Goal: Task Accomplishment & Management: Manage account settings

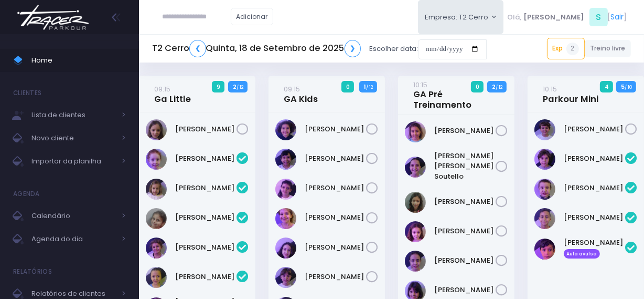
click at [67, 26] on img at bounding box center [53, 17] width 80 height 37
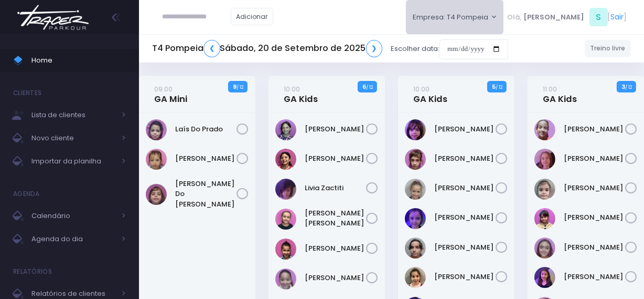
click at [486, 15] on button "Empresa: T4 Pompeia" at bounding box center [455, 17] width 98 height 34
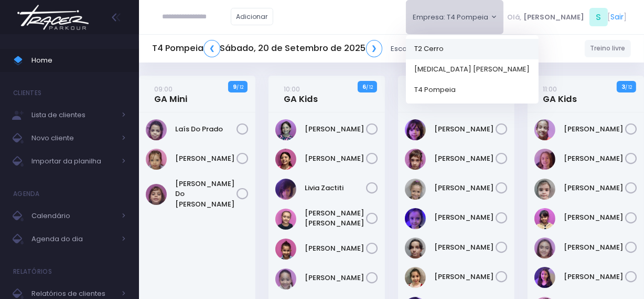
click at [483, 51] on link "T2 Cerro" at bounding box center [472, 48] width 133 height 20
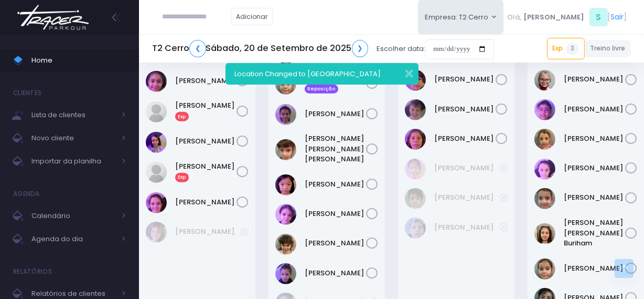
scroll to position [811, 0]
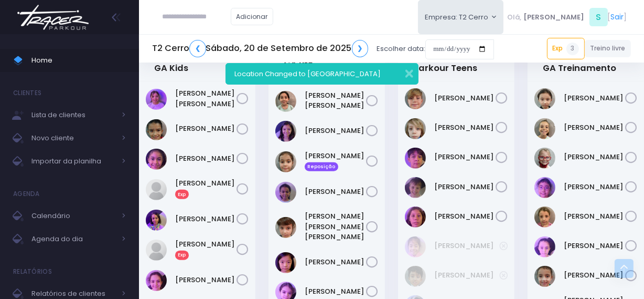
click at [147, 261] on div "Alice Arruda Rochwerger" at bounding box center [197, 270] width 117 height 379
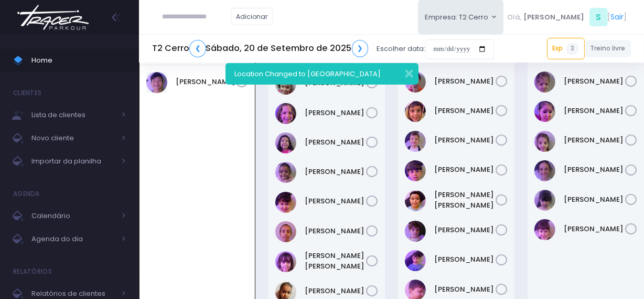
scroll to position [95, 0]
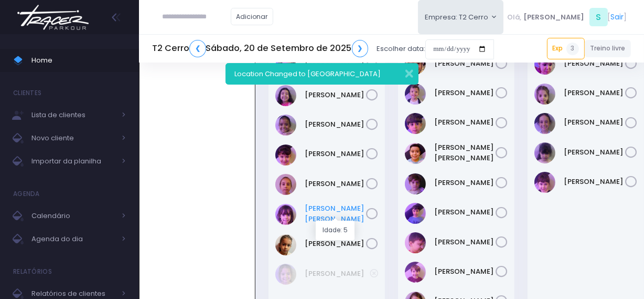
click at [327, 211] on link "Luna De Barros" at bounding box center [335, 213] width 61 height 20
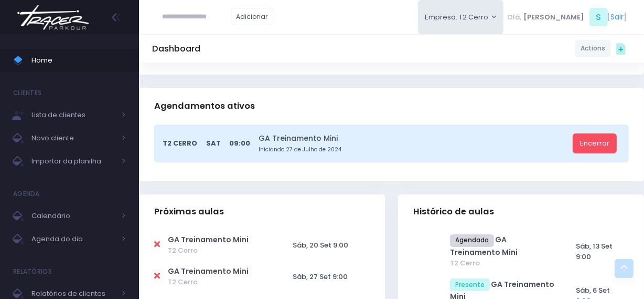
scroll to position [191, 0]
click at [157, 239] on icon at bounding box center [157, 243] width 6 height 8
type input "**********"
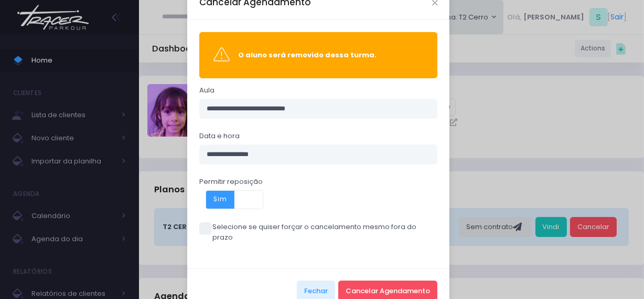
scroll to position [41, 0]
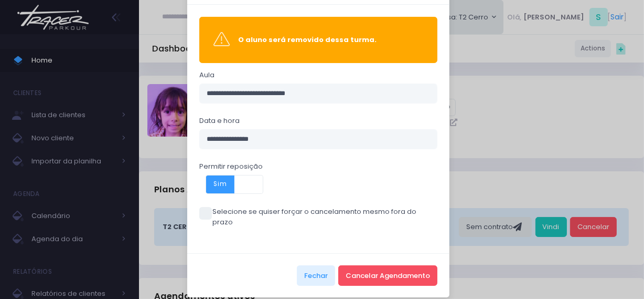
click at [200, 210] on span at bounding box center [205, 213] width 13 height 13
click at [399, 265] on button "Cancelar Agendamento" at bounding box center [387, 275] width 99 height 20
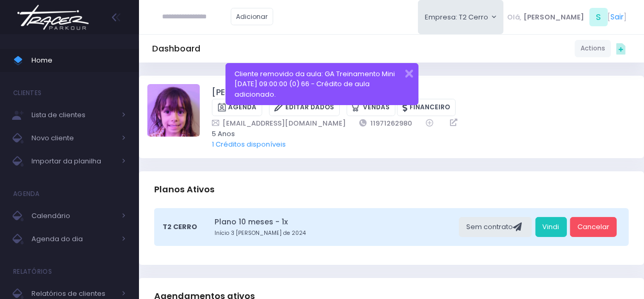
click at [64, 16] on img at bounding box center [53, 17] width 80 height 37
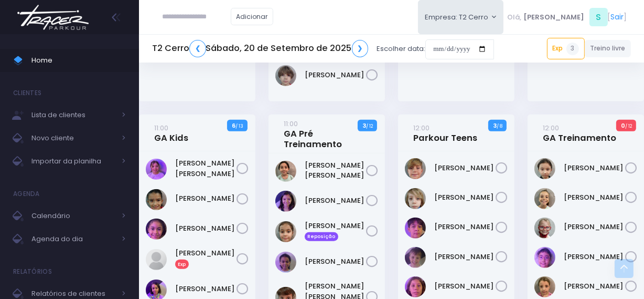
scroll to position [763, 0]
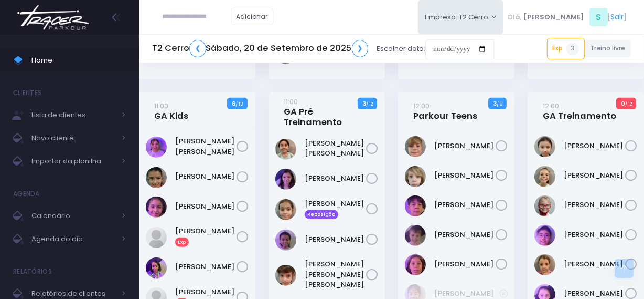
click at [188, 18] on input "text" at bounding box center [197, 17] width 68 height 20
paste input "**********"
type input "**********"
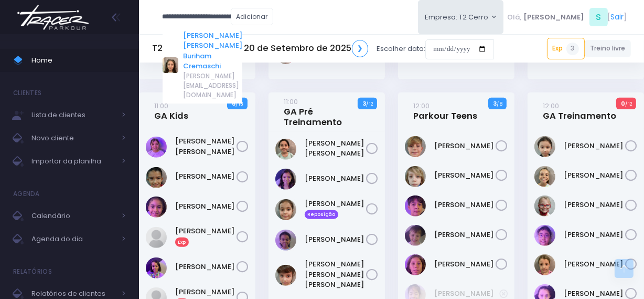
click at [220, 37] on link "Julia Maria Buriham Cremaschi" at bounding box center [212, 50] width 59 height 41
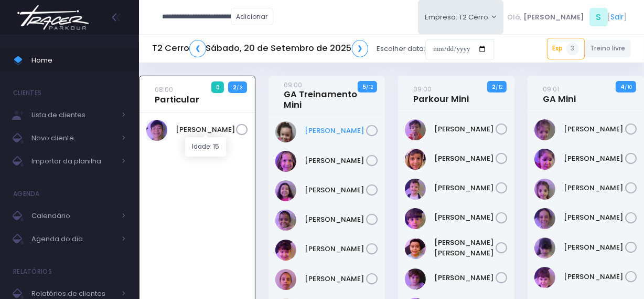
type input "**********"
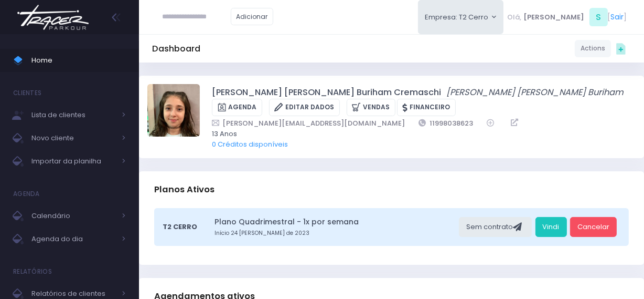
click at [55, 22] on img at bounding box center [53, 17] width 80 height 37
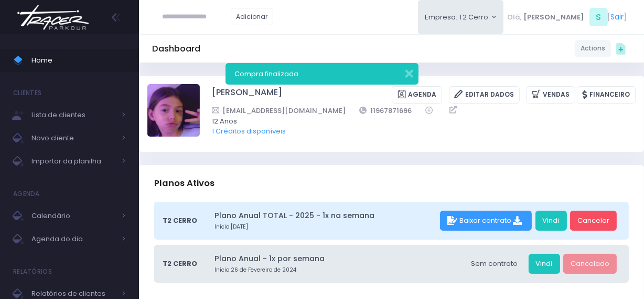
click at [71, 15] on img at bounding box center [53, 17] width 80 height 37
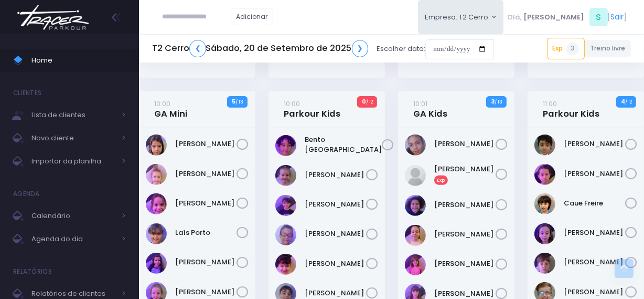
scroll to position [382, 0]
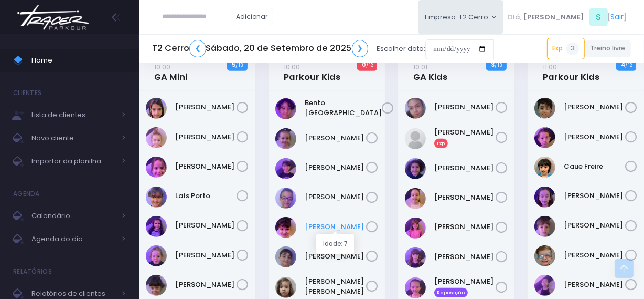
drag, startPoint x: 335, startPoint y: 226, endPoint x: 322, endPoint y: 227, distance: 12.7
click at [322, 227] on link "Isabela Araújo" at bounding box center [335, 226] width 61 height 10
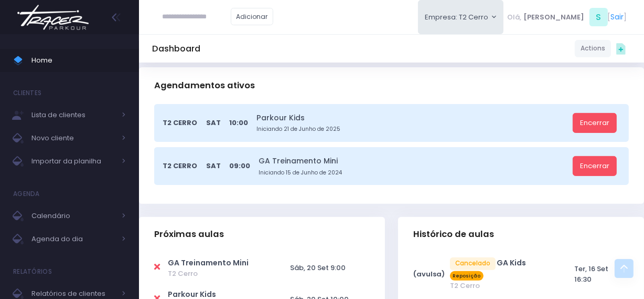
scroll to position [286, 0]
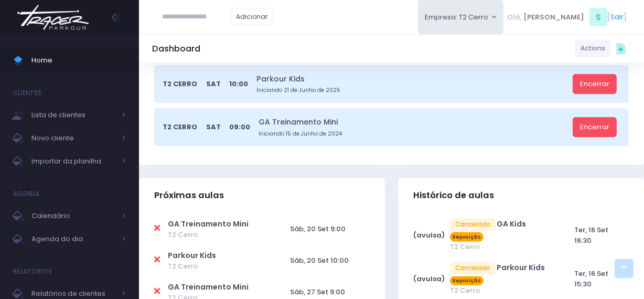
click at [155, 257] on icon at bounding box center [157, 259] width 6 height 8
type input "**********"
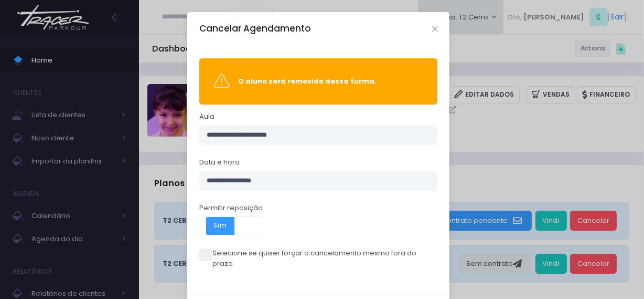
click at [198, 245] on div "**********" at bounding box center [318, 170] width 262 height 248
click at [199, 251] on span at bounding box center [205, 254] width 13 height 13
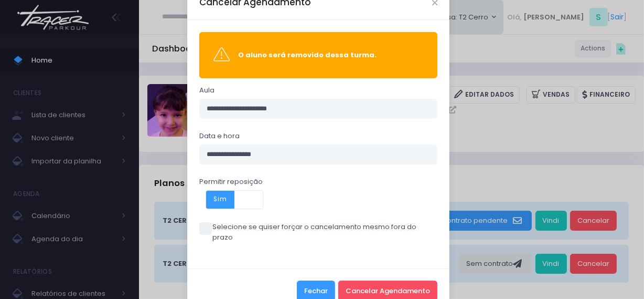
scroll to position [41, 0]
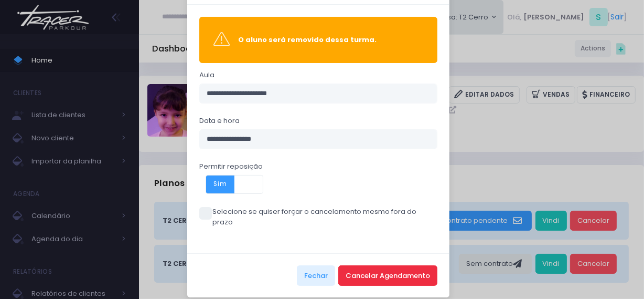
click at [364, 271] on button "Cancelar Agendamento" at bounding box center [387, 275] width 99 height 20
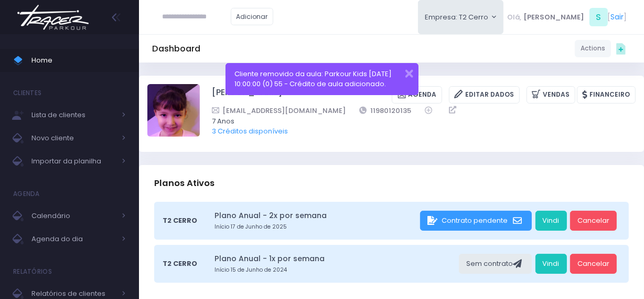
click at [65, 17] on img at bounding box center [53, 17] width 80 height 37
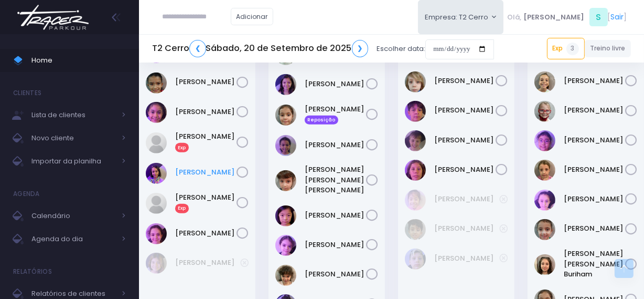
scroll to position [859, 0]
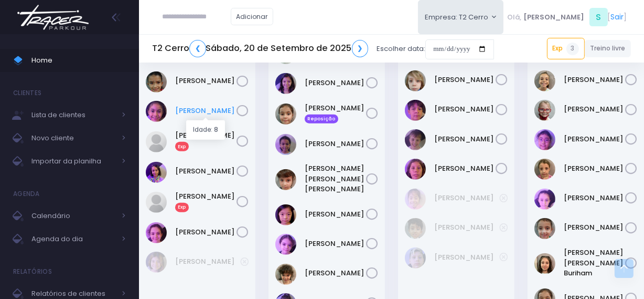
click at [196, 110] on link "Alice De Pontes" at bounding box center [205, 110] width 61 height 10
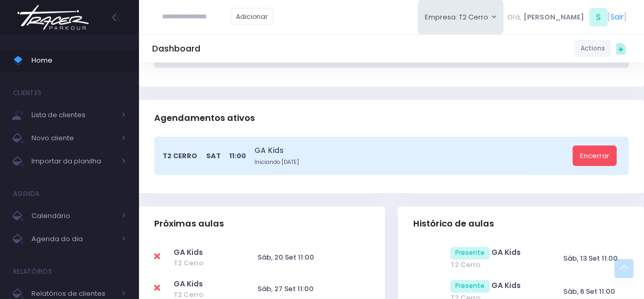
scroll to position [334, 0]
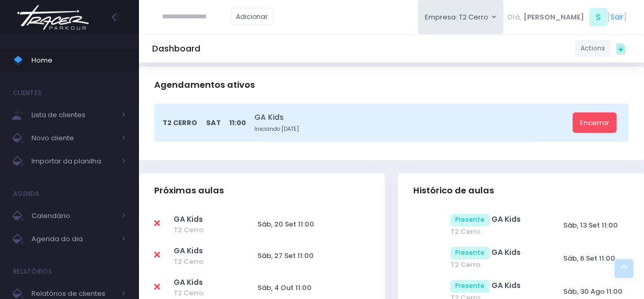
click at [158, 221] on icon at bounding box center [157, 223] width 6 height 8
type input "**********"
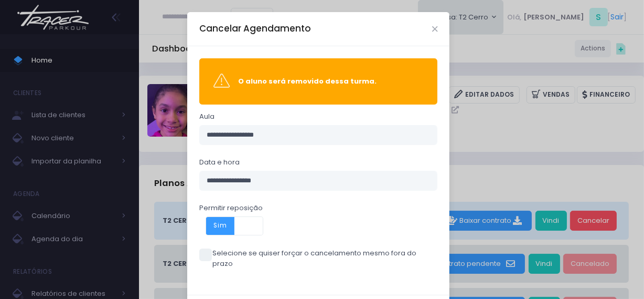
click at [203, 257] on span at bounding box center [205, 254] width 13 height 13
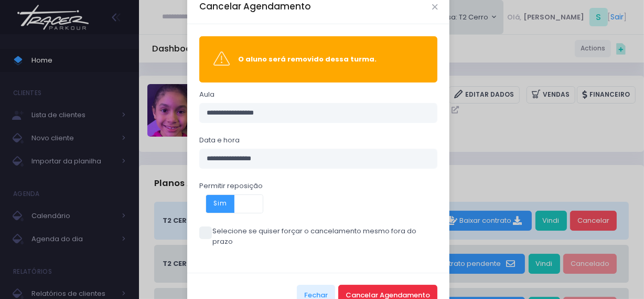
scroll to position [41, 0]
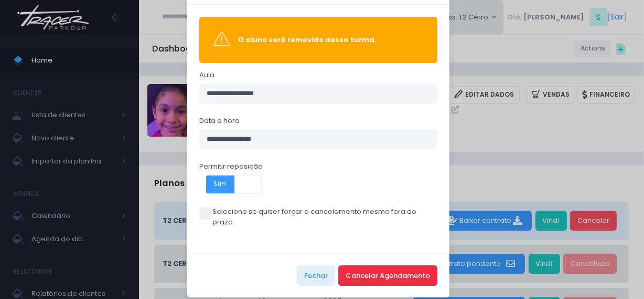
click at [388, 265] on button "Cancelar Agendamento" at bounding box center [387, 275] width 99 height 20
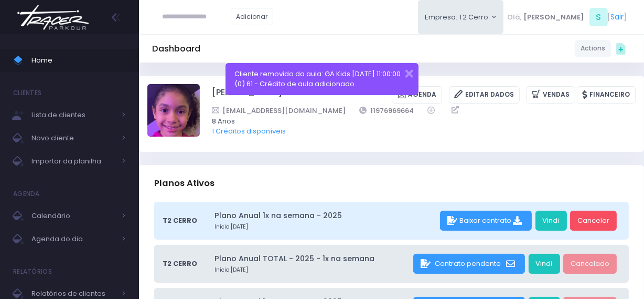
click at [75, 15] on img at bounding box center [53, 17] width 80 height 37
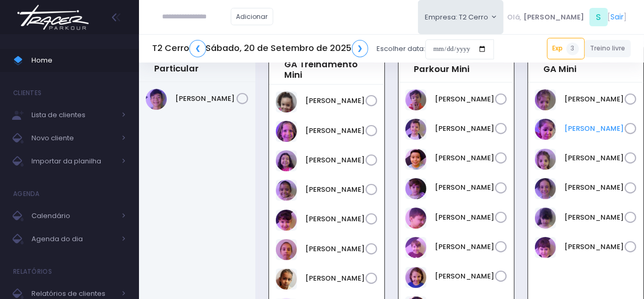
scroll to position [47, 0]
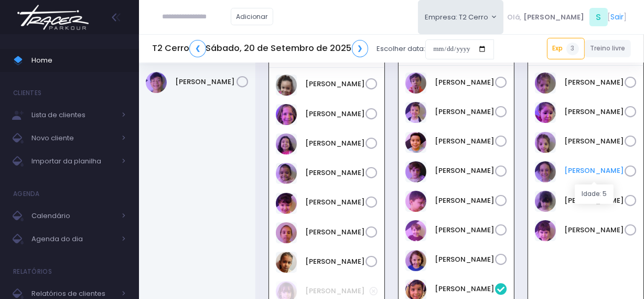
click at [576, 167] on link "Helena De Oliveira" at bounding box center [595, 170] width 60 height 10
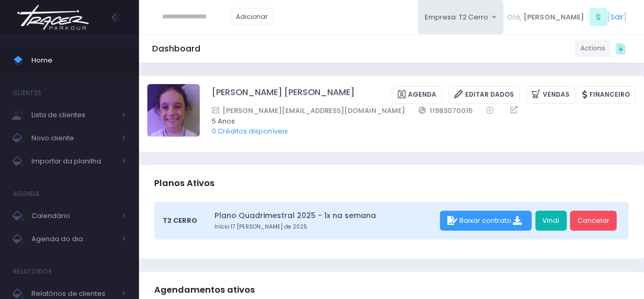
click at [559, 223] on link "Vindi" at bounding box center [551, 220] width 31 height 20
click at [549, 221] on link "Vindi" at bounding box center [551, 220] width 31 height 20
click at [62, 14] on img at bounding box center [53, 17] width 80 height 37
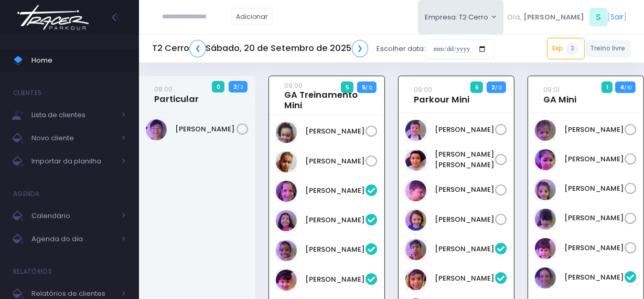
scroll to position [75, 0]
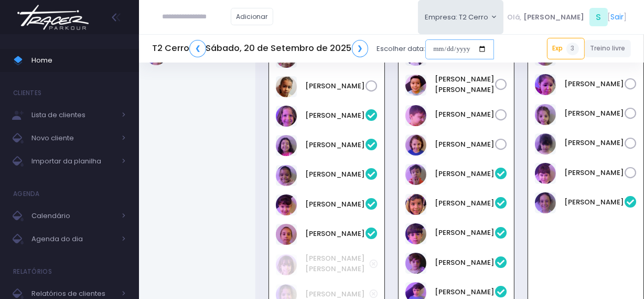
click at [431, 45] on input "date" at bounding box center [460, 49] width 69 height 20
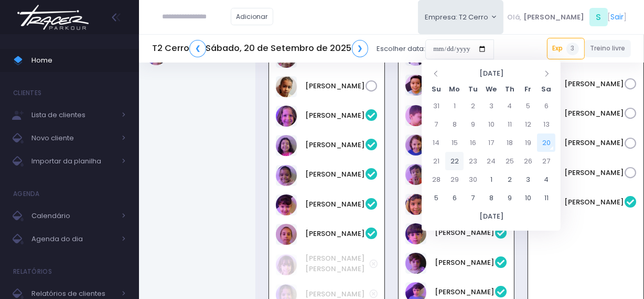
click at [451, 163] on td "22" at bounding box center [455, 161] width 18 height 18
type input "**********"
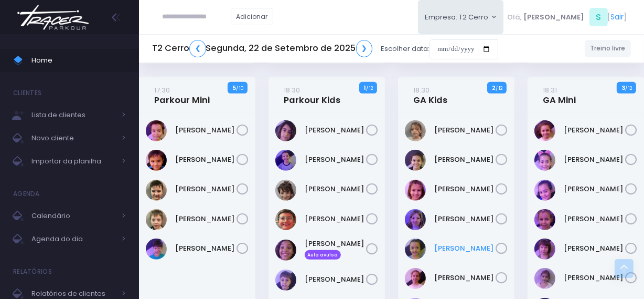
scroll to position [525, 0]
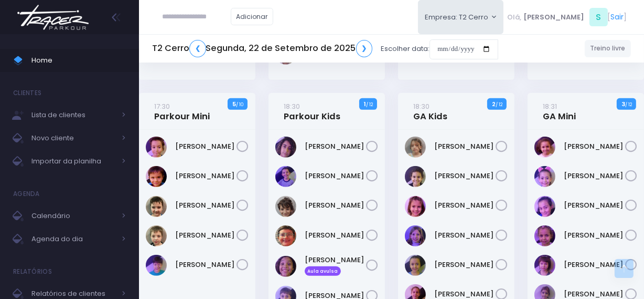
click at [55, 21] on img at bounding box center [53, 17] width 80 height 37
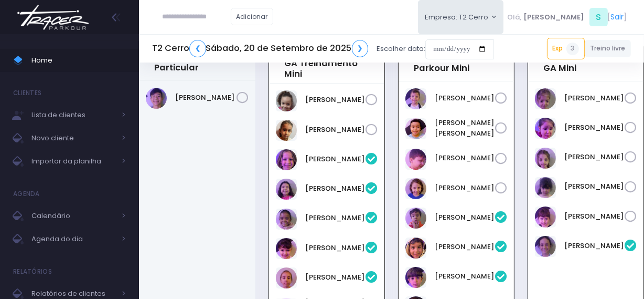
scroll to position [47, 0]
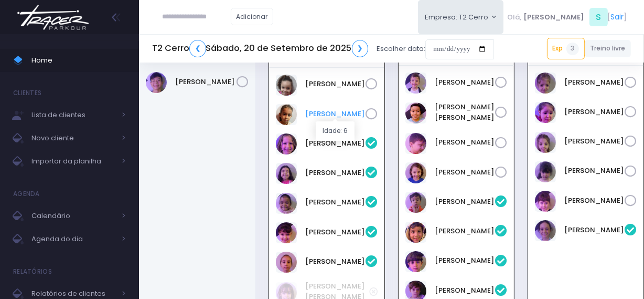
click at [330, 113] on link "[PERSON_NAME]" at bounding box center [335, 114] width 60 height 10
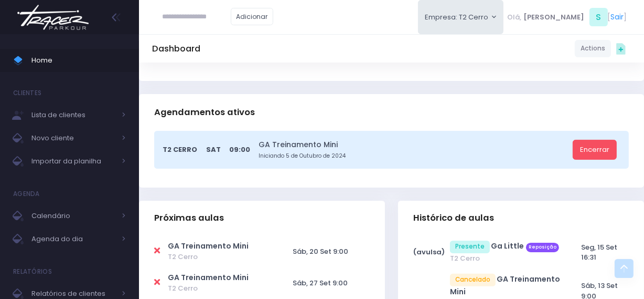
scroll to position [191, 0]
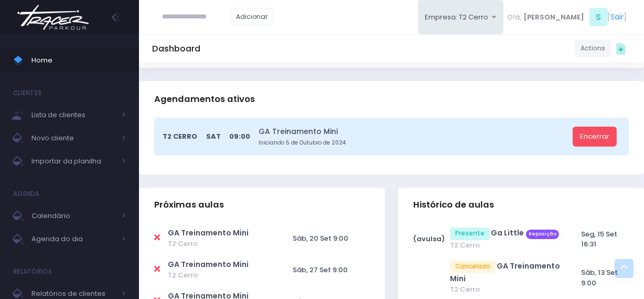
click at [158, 235] on icon at bounding box center [157, 237] width 6 height 8
type input "**********"
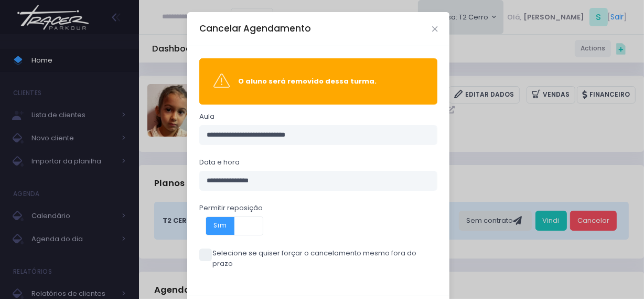
click at [199, 254] on span at bounding box center [205, 254] width 13 height 13
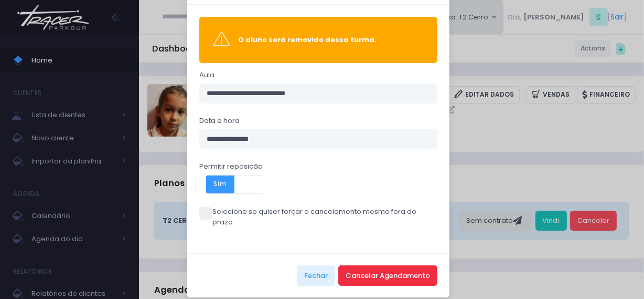
click at [382, 265] on button "Cancelar Agendamento" at bounding box center [387, 275] width 99 height 20
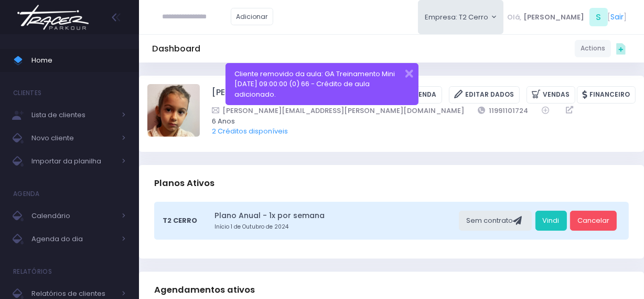
click at [58, 20] on img at bounding box center [53, 17] width 80 height 37
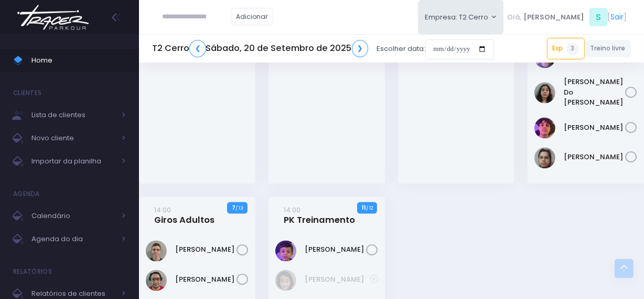
scroll to position [1506, 0]
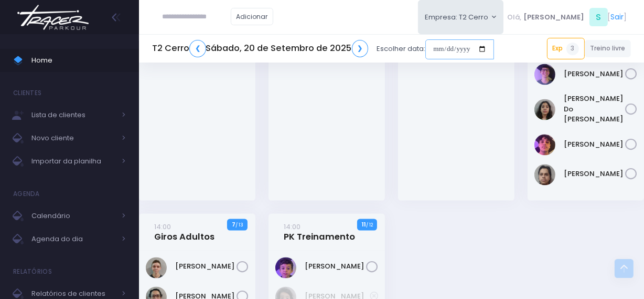
click at [440, 49] on input "date" at bounding box center [460, 49] width 69 height 20
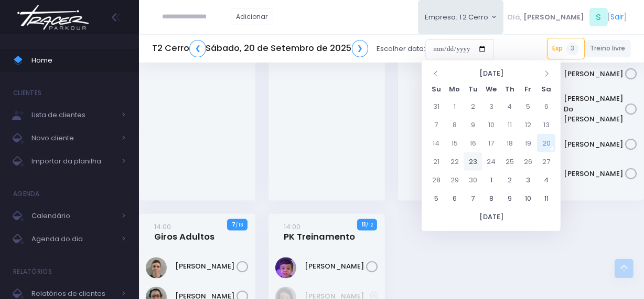
click at [471, 159] on td "23" at bounding box center [473, 161] width 18 height 18
type input "**********"
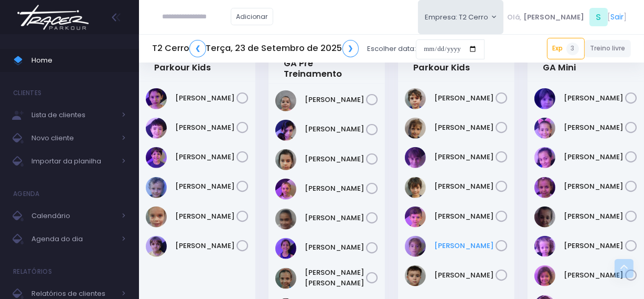
scroll to position [1002, 0]
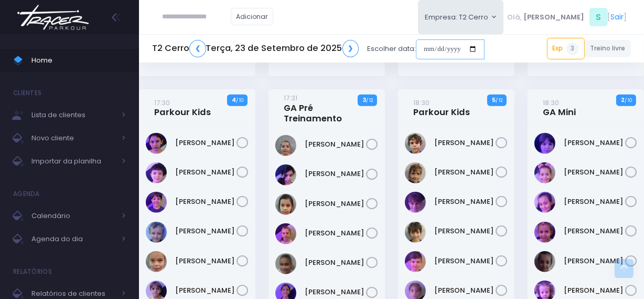
click at [421, 55] on input "date" at bounding box center [450, 49] width 69 height 20
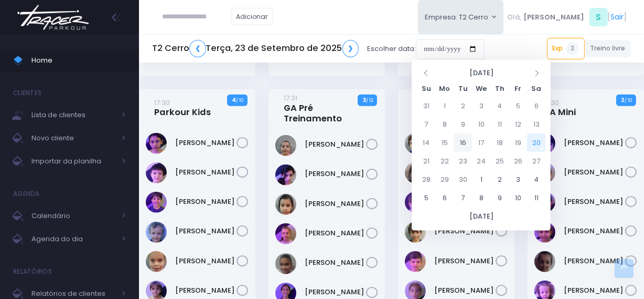
click at [462, 139] on td "16" at bounding box center [463, 142] width 18 height 18
type input "**********"
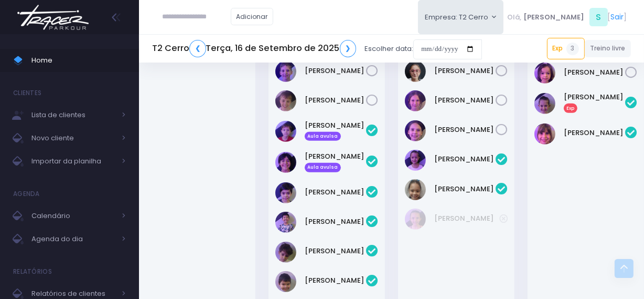
scroll to position [429, 0]
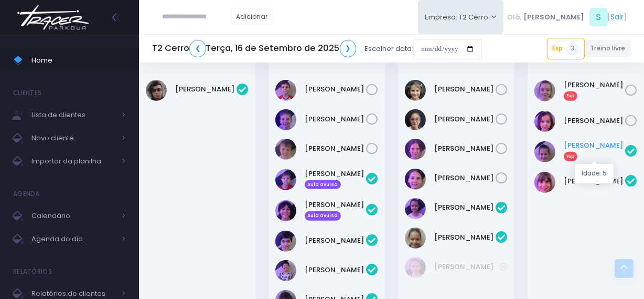
click at [593, 142] on link "Luísa Rodrigues Exp" at bounding box center [594, 150] width 61 height 21
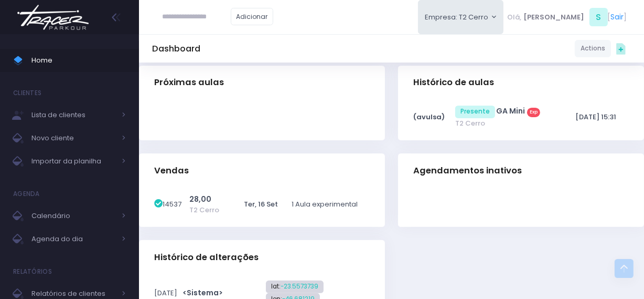
scroll to position [286, 0]
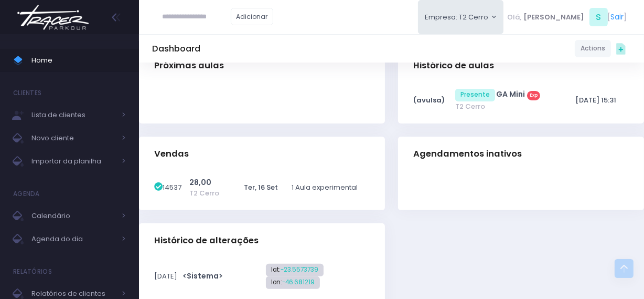
click at [177, 21] on input "text" at bounding box center [197, 17] width 68 height 20
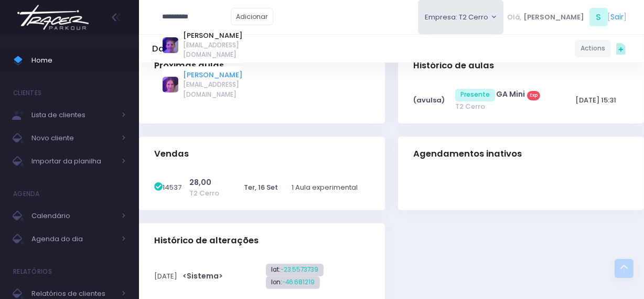
click at [199, 70] on link "[PERSON_NAME]" at bounding box center [212, 75] width 59 height 10
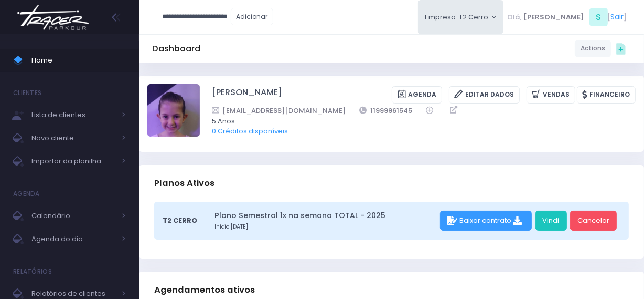
type input "**********"
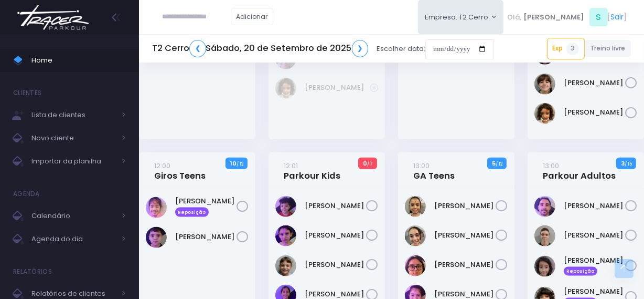
scroll to position [1220, 0]
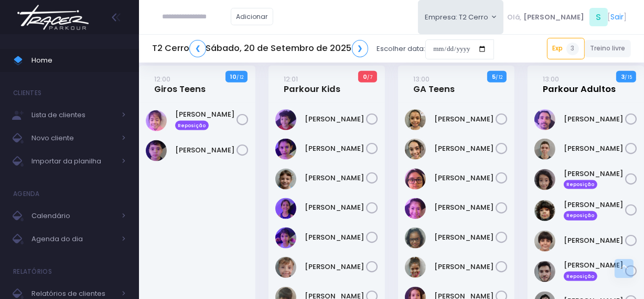
click at [554, 81] on link "13:00 Parkour Adultos" at bounding box center [579, 83] width 73 height 21
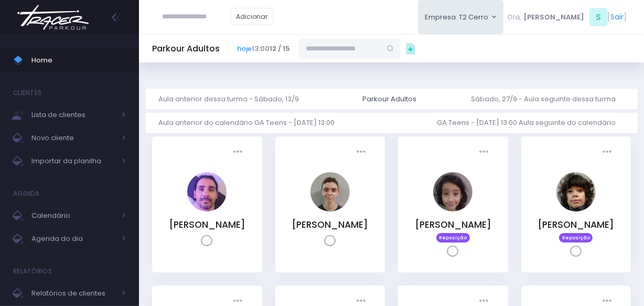
click at [356, 48] on input "text" at bounding box center [340, 48] width 82 height 20
paste input "**********"
click at [347, 50] on input "**********" at bounding box center [340, 48] width 82 height 20
click at [343, 70] on link "Lucas Palomino" at bounding box center [350, 67] width 61 height 10
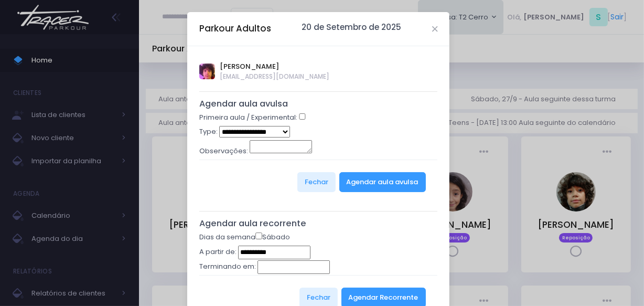
type input "**********"
click at [263, 130] on select "**********" at bounding box center [254, 132] width 71 height 12
select select "*"
click at [219, 126] on select "**********" at bounding box center [254, 132] width 71 height 12
click at [370, 190] on button "Agendar aula avulsa" at bounding box center [383, 182] width 87 height 20
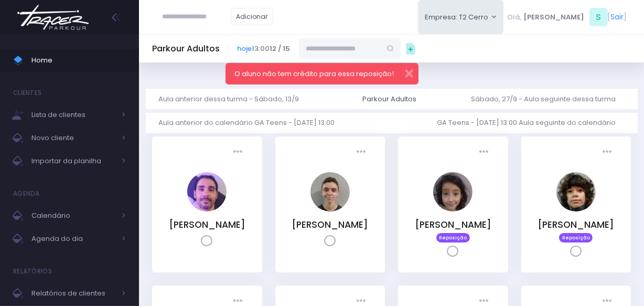
click at [319, 52] on input "text" at bounding box center [340, 48] width 82 height 20
paste input "**********"
click at [346, 51] on input "**********" at bounding box center [340, 48] width 82 height 20
click at [407, 70] on button "button" at bounding box center [402, 72] width 21 height 12
click at [368, 50] on input "**********" at bounding box center [340, 48] width 82 height 20
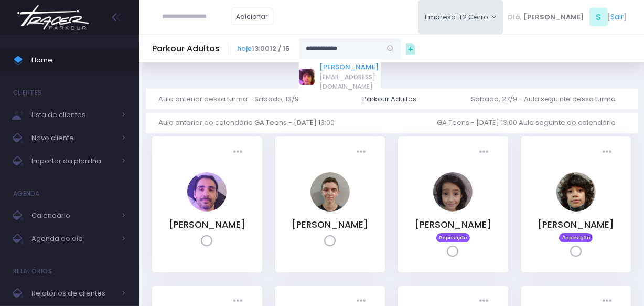
click at [341, 68] on link "Lucas Palomino" at bounding box center [350, 67] width 61 height 10
type input "**********"
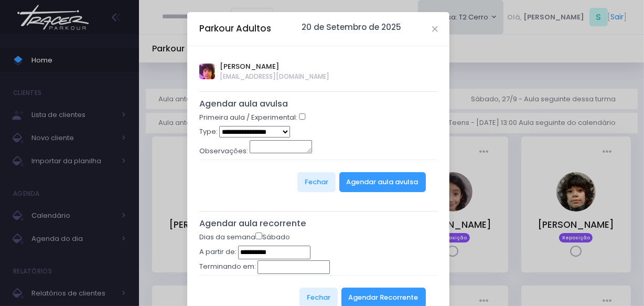
click at [269, 132] on select "**********" at bounding box center [254, 132] width 71 height 12
select select "*"
click at [219, 126] on select "**********" at bounding box center [254, 132] width 71 height 12
click at [360, 182] on button "Agendar aula avulsa" at bounding box center [383, 182] width 87 height 20
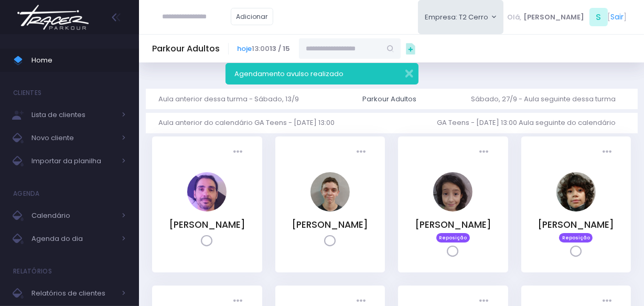
click at [62, 16] on img at bounding box center [53, 17] width 80 height 37
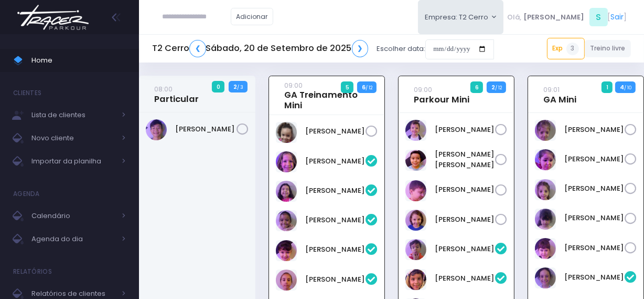
scroll to position [75, 0]
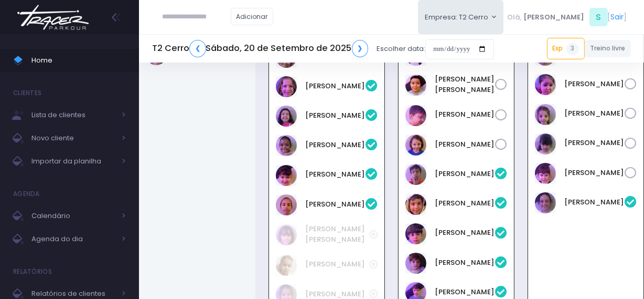
click at [64, 17] on img at bounding box center [53, 17] width 80 height 37
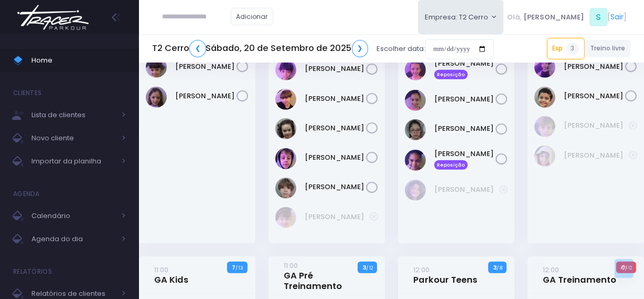
scroll to position [600, 0]
click at [171, 15] on input "text" at bounding box center [197, 17] width 68 height 20
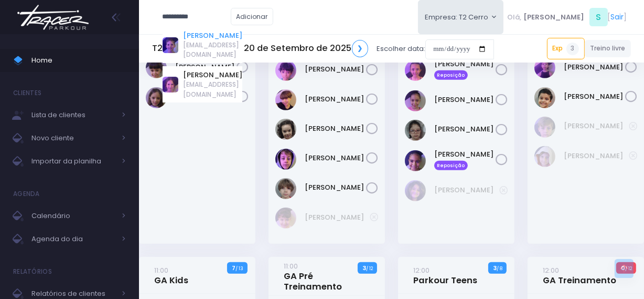
click at [211, 37] on link "Rafael Pollastri Mantesso" at bounding box center [212, 35] width 59 height 10
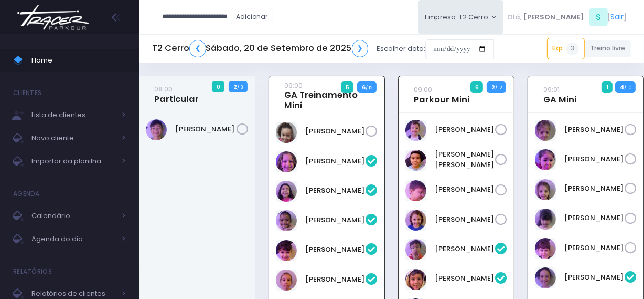
type input "**********"
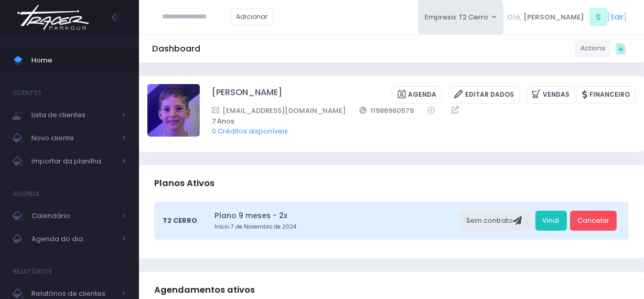
click at [90, 15] on img at bounding box center [53, 17] width 80 height 37
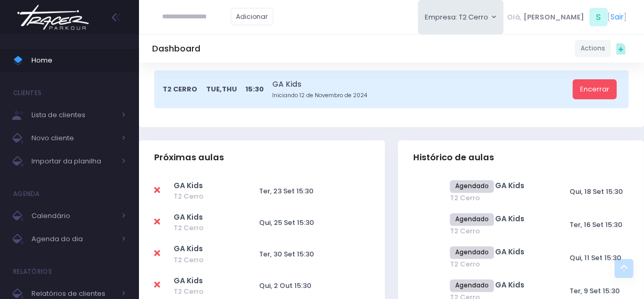
scroll to position [238, 0]
click at [593, 93] on link "Encerrar" at bounding box center [595, 89] width 44 height 20
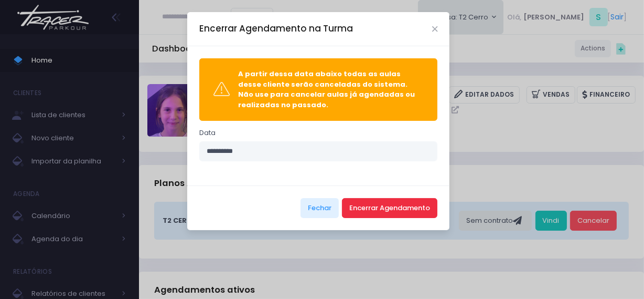
click at [388, 204] on button "Encerrar Agendamento" at bounding box center [390, 208] width 96 height 20
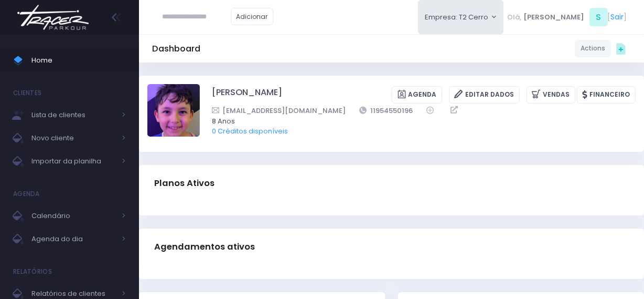
click at [58, 20] on img at bounding box center [53, 17] width 80 height 37
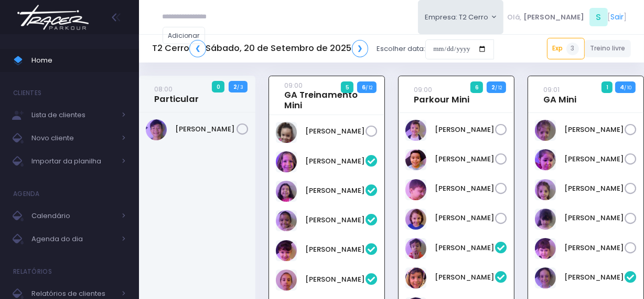
scroll to position [75, 0]
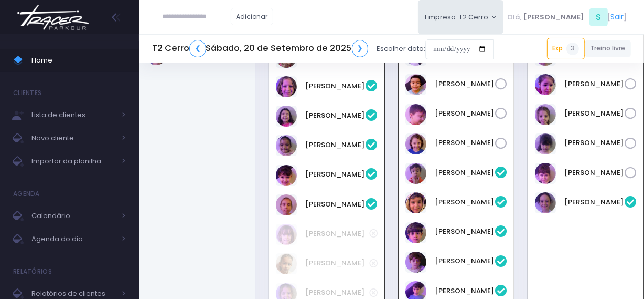
paste input "**********"
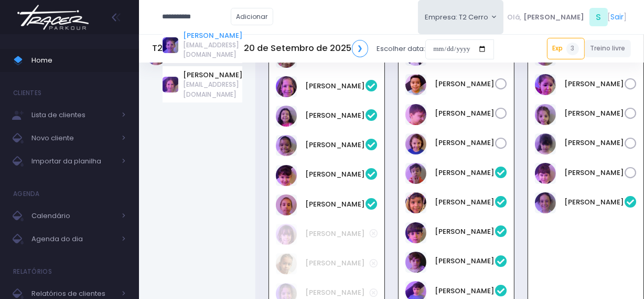
click at [196, 33] on link "Rafael Pollastri Mantesso" at bounding box center [212, 35] width 59 height 10
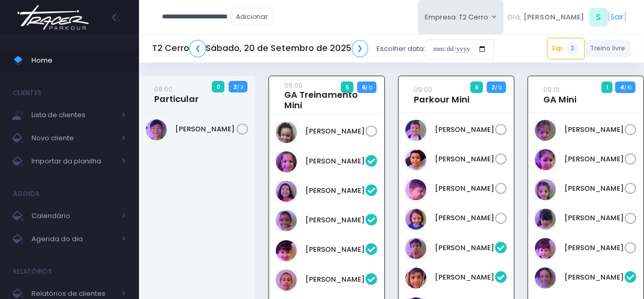
type input "**********"
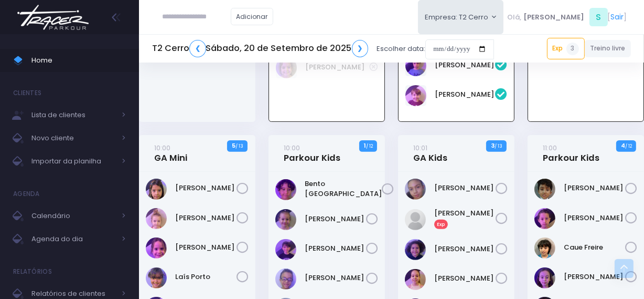
scroll to position [362, 0]
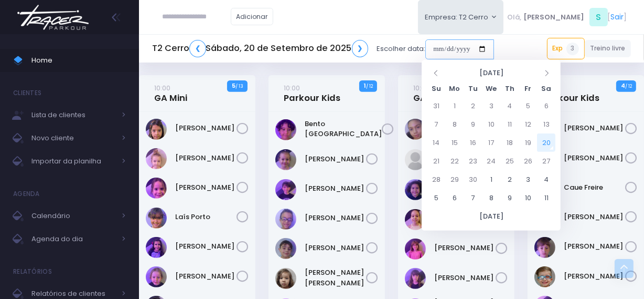
click at [428, 47] on input "date" at bounding box center [460, 49] width 69 height 20
click at [451, 158] on td "22" at bounding box center [455, 161] width 18 height 18
type input "**********"
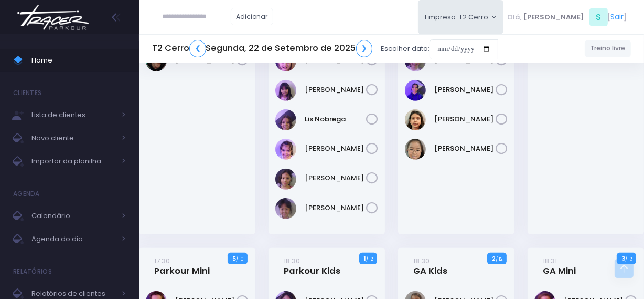
scroll to position [191, 0]
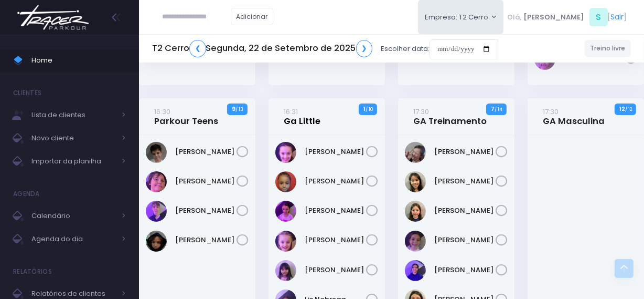
click at [294, 124] on link "16:31 Ga Little" at bounding box center [302, 116] width 37 height 21
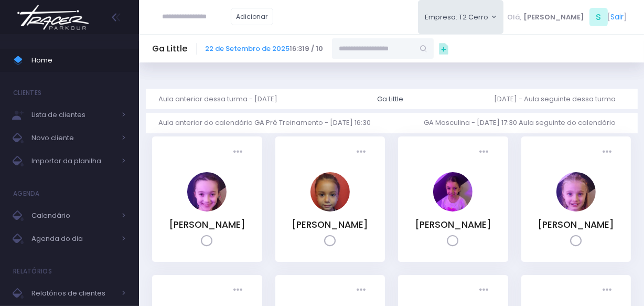
click at [358, 56] on input "text" at bounding box center [373, 48] width 82 height 20
type input "**********"
type input "*********"
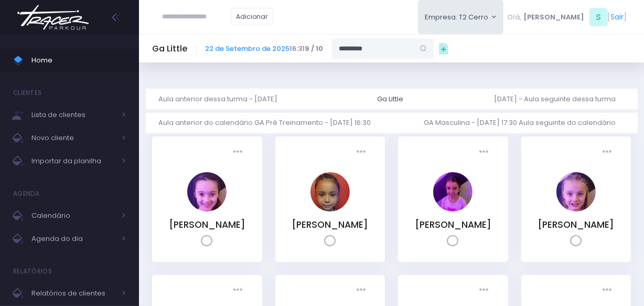
type input "**********"
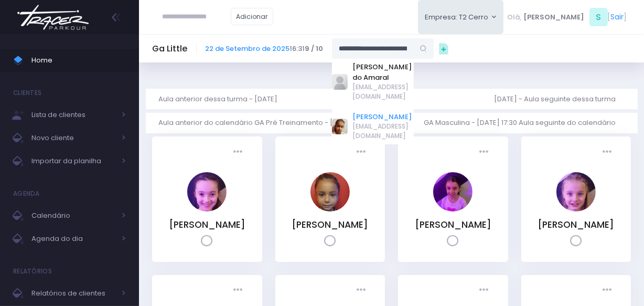
click at [365, 112] on link "Maya Chinellato" at bounding box center [383, 117] width 61 height 10
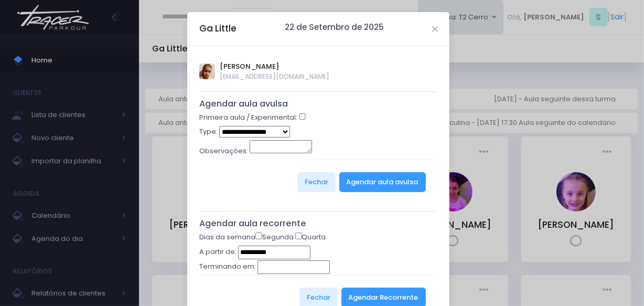
type input "**********"
click at [257, 136] on select "**********" at bounding box center [254, 132] width 71 height 12
select select "*"
click at [219, 126] on select "**********" at bounding box center [254, 132] width 71 height 12
click at [382, 177] on button "Agendar aula avulsa" at bounding box center [383, 182] width 87 height 20
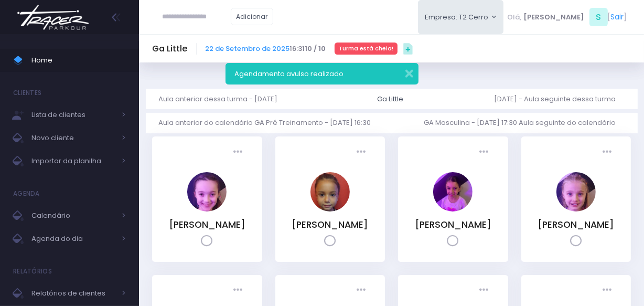
click at [205, 19] on input "text" at bounding box center [197, 17] width 68 height 20
paste input "**********"
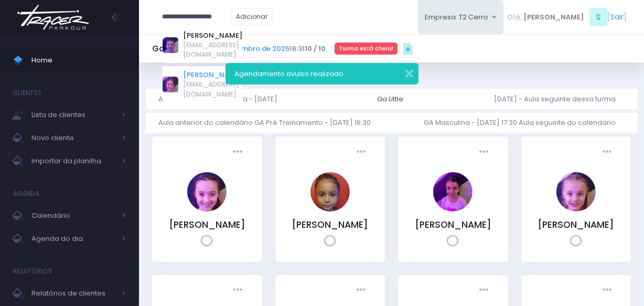
click at [202, 70] on link "[PERSON_NAME]" at bounding box center [212, 75] width 59 height 10
type input "**********"
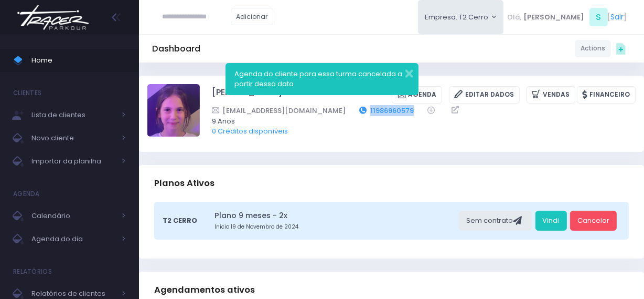
drag, startPoint x: 404, startPoint y: 108, endPoint x: 349, endPoint y: 110, distance: 55.2
click at [349, 110] on div "[EMAIL_ADDRESS][DOMAIN_NAME] 11986960579" at bounding box center [417, 110] width 410 height 11
copy div "11986960579"
click at [405, 73] on button "button" at bounding box center [402, 72] width 21 height 12
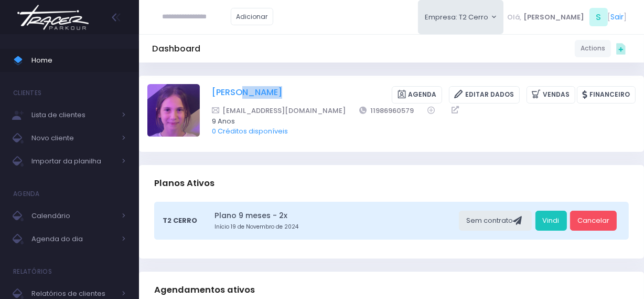
drag, startPoint x: 348, startPoint y: 97, endPoint x: 235, endPoint y: 90, distance: 113.6
click at [235, 90] on div "Julia Consentino Mantesso Agenda Editar Dados Vendas Financeiro" at bounding box center [424, 94] width 424 height 17
copy div "Consentino Mantesso"
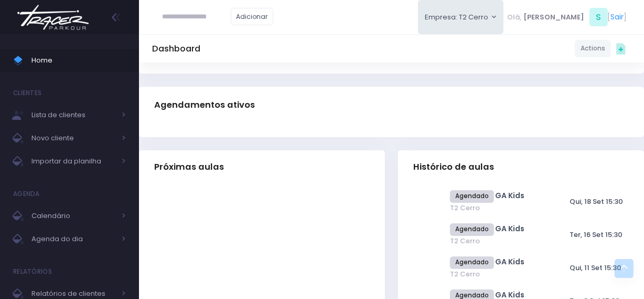
scroll to position [191, 0]
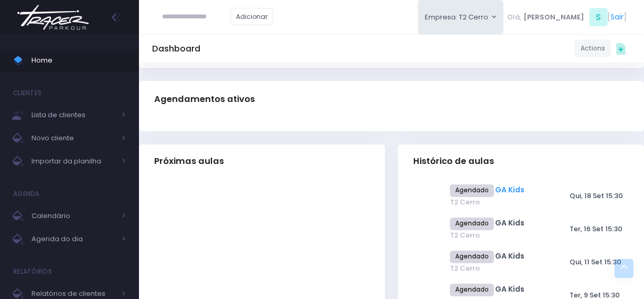
click at [499, 186] on link "GA Kids" at bounding box center [510, 189] width 29 height 10
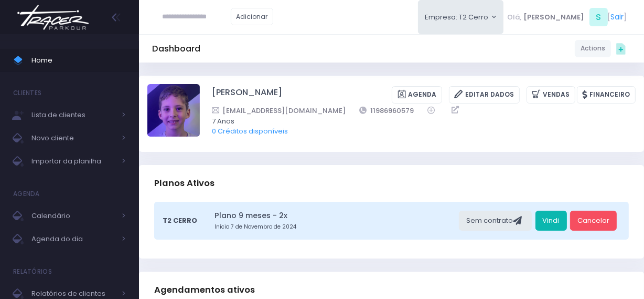
click at [551, 215] on link "Vindi" at bounding box center [551, 220] width 31 height 20
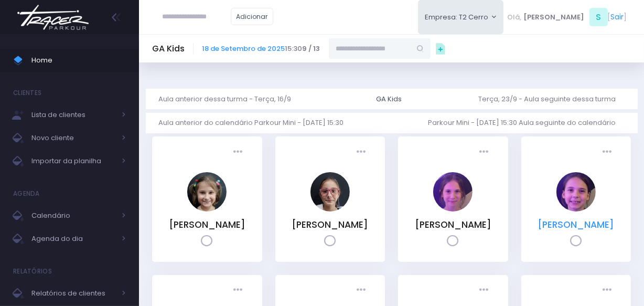
click at [565, 227] on link "[PERSON_NAME]" at bounding box center [576, 224] width 77 height 13
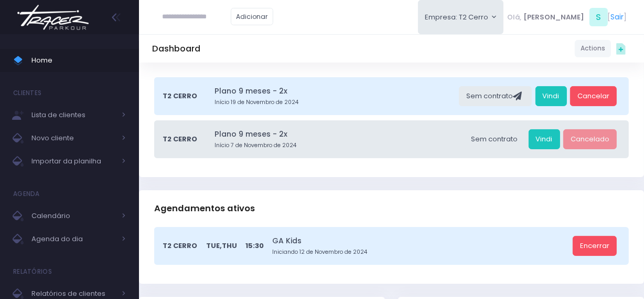
scroll to position [143, 0]
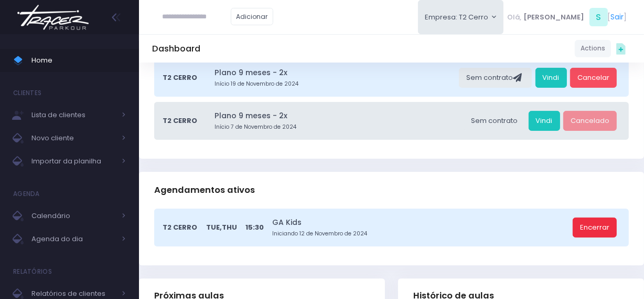
click at [595, 230] on link "Encerrar" at bounding box center [595, 227] width 44 height 20
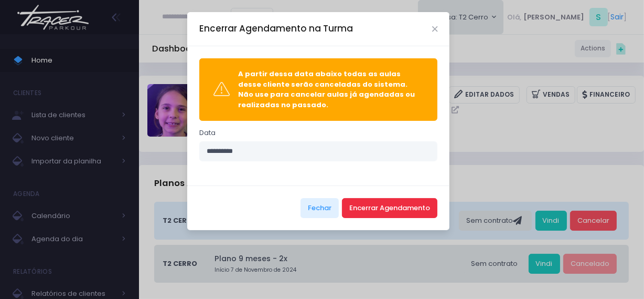
click at [397, 208] on button "Encerrar Agendamento" at bounding box center [390, 208] width 96 height 20
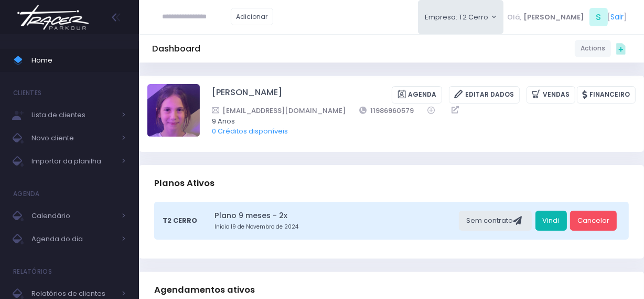
click at [554, 223] on link "Vindi" at bounding box center [551, 220] width 31 height 20
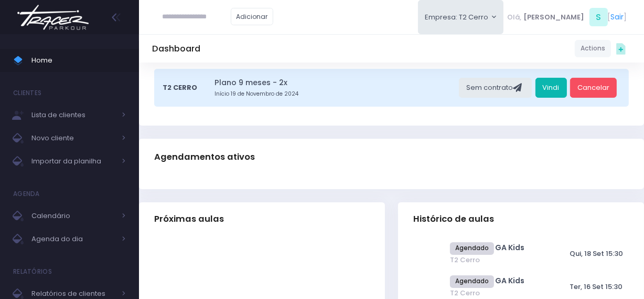
scroll to position [143, 0]
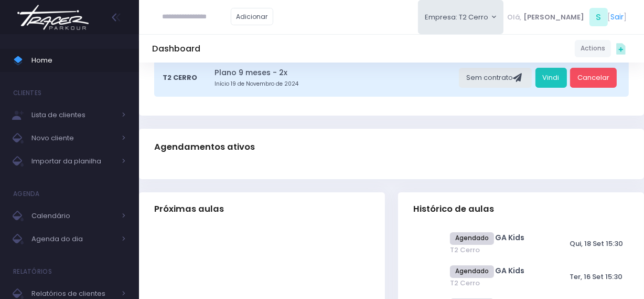
click at [50, 22] on img at bounding box center [53, 17] width 80 height 37
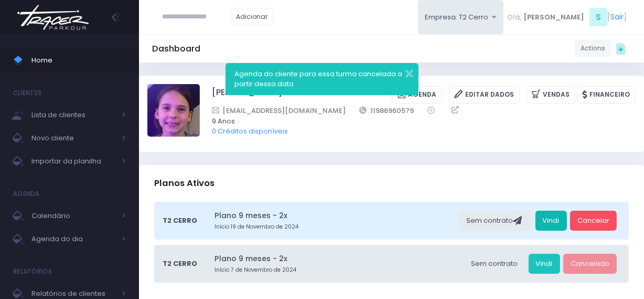
click at [544, 227] on link "Vindi" at bounding box center [551, 220] width 31 height 20
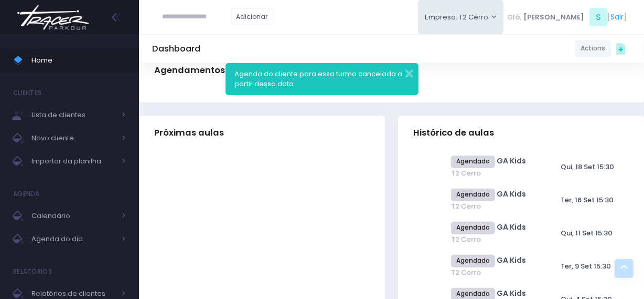
scroll to position [334, 0]
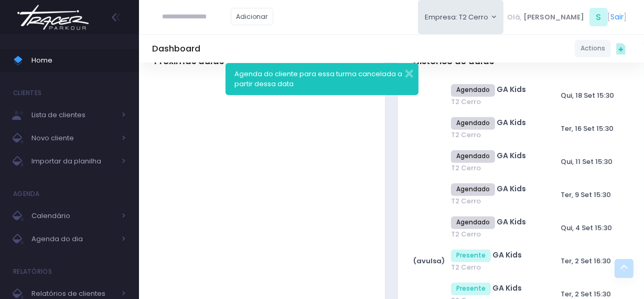
click at [64, 26] on img at bounding box center [53, 17] width 80 height 37
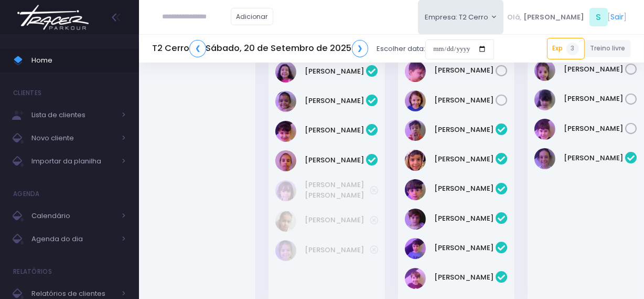
scroll to position [95, 0]
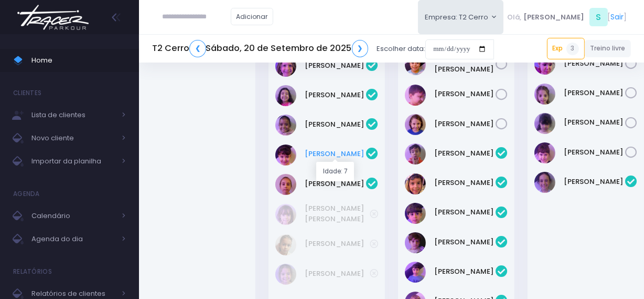
click at [324, 150] on link "Isabela Araújo" at bounding box center [335, 154] width 61 height 10
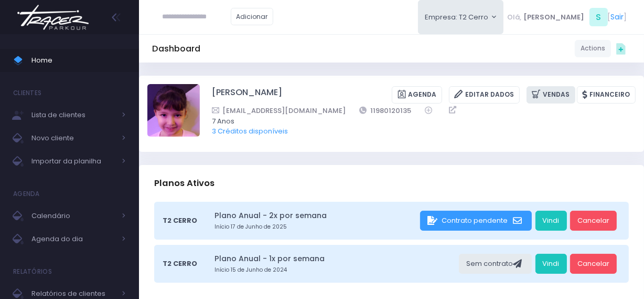
click at [557, 92] on link "Vendas" at bounding box center [551, 94] width 49 height 17
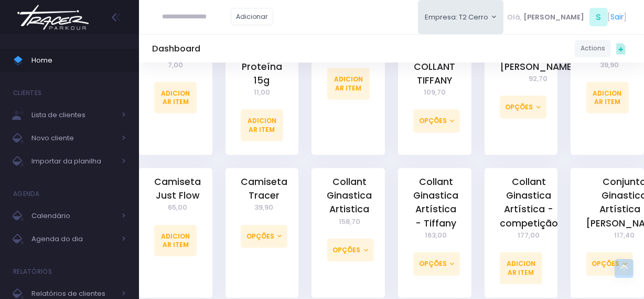
scroll to position [477, 0]
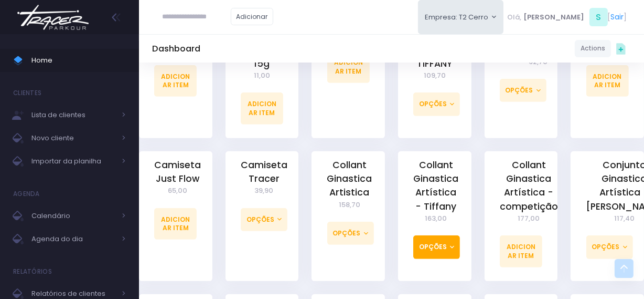
click at [426, 248] on button "Opções" at bounding box center [437, 246] width 47 height 23
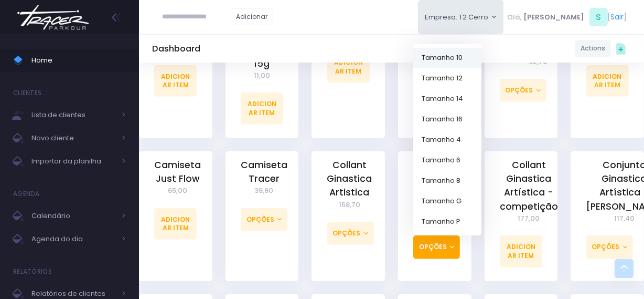
click at [464, 53] on link "Tamanho 10" at bounding box center [448, 57] width 68 height 20
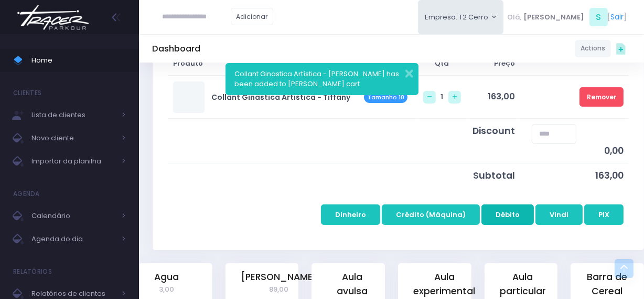
scroll to position [191, 0]
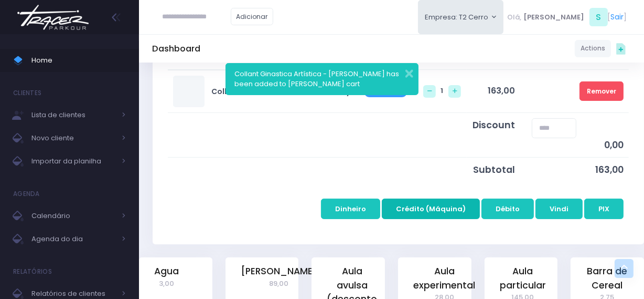
click at [414, 207] on button "Crédito (Máquina)" at bounding box center [431, 208] width 98 height 20
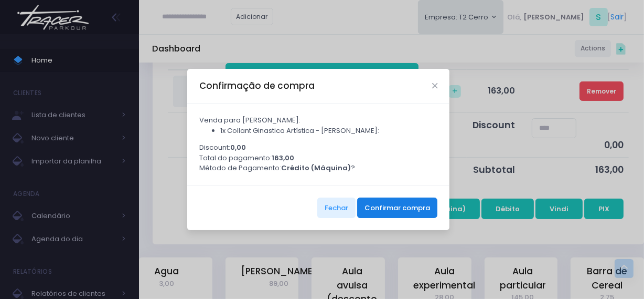
click at [385, 214] on button "Confirmar compra" at bounding box center [397, 207] width 80 height 20
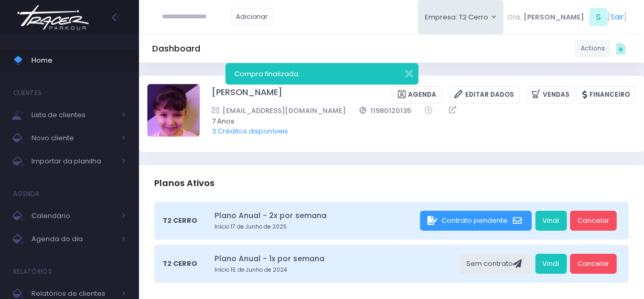
click at [73, 24] on img at bounding box center [53, 17] width 80 height 37
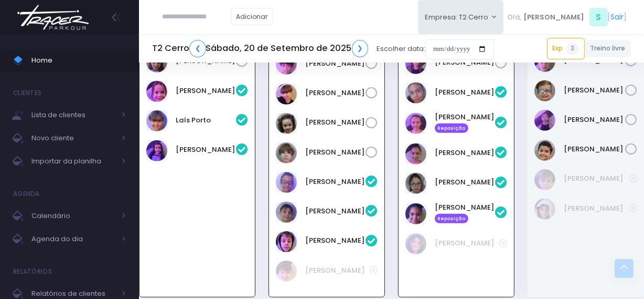
scroll to position [722, 0]
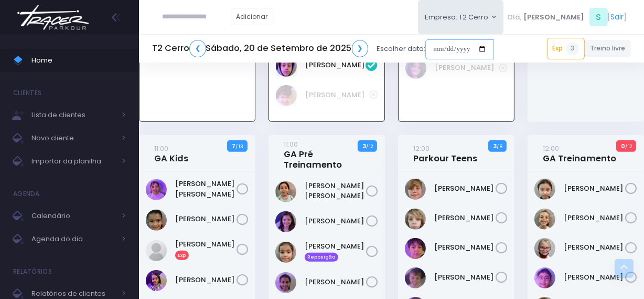
click at [430, 51] on input "date" at bounding box center [460, 49] width 69 height 20
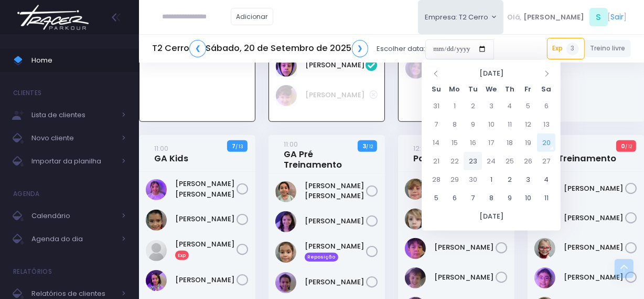
click at [472, 158] on td "23" at bounding box center [473, 161] width 18 height 18
type input "**********"
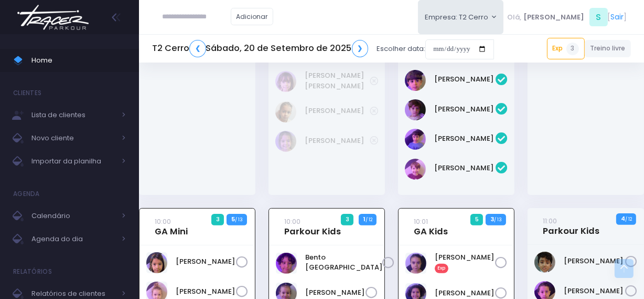
scroll to position [245, 0]
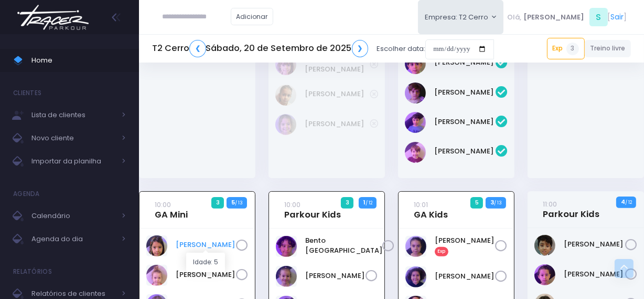
click at [208, 244] on link "Cora Mathias" at bounding box center [206, 244] width 60 height 10
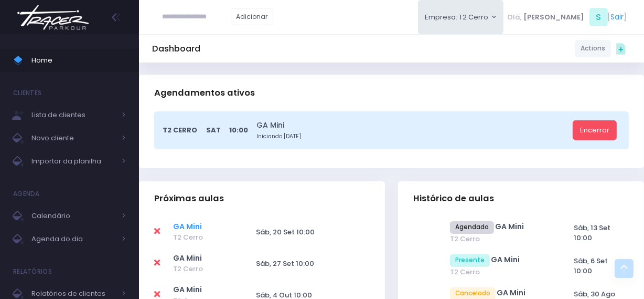
scroll to position [238, 0]
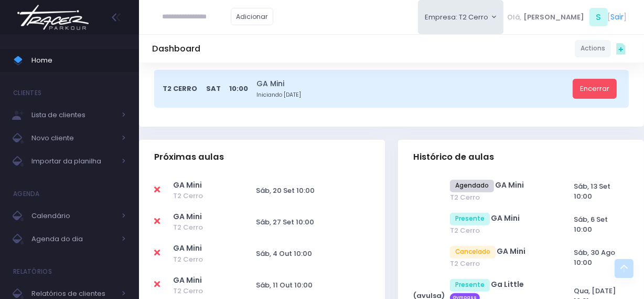
click at [159, 190] on icon at bounding box center [157, 189] width 6 height 8
type input "**********"
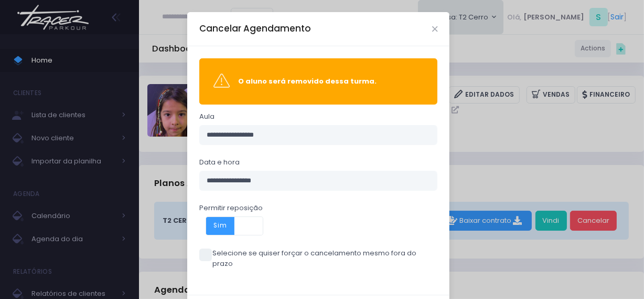
click at [195, 246] on div "**********" at bounding box center [318, 170] width 262 height 248
click at [199, 254] on span at bounding box center [205, 254] width 13 height 13
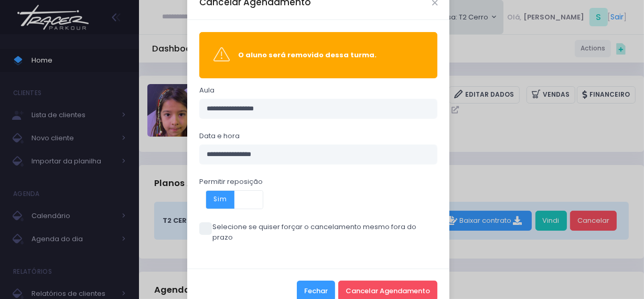
scroll to position [41, 0]
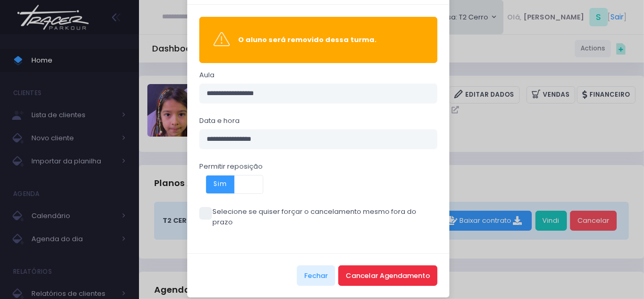
click at [367, 267] on button "Cancelar Agendamento" at bounding box center [387, 275] width 99 height 20
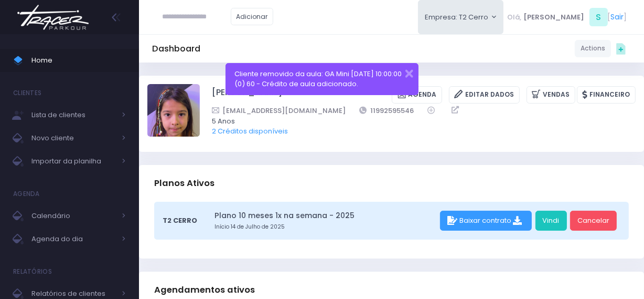
click at [186, 18] on input "text" at bounding box center [197, 17] width 68 height 20
type input "******"
type input "**********"
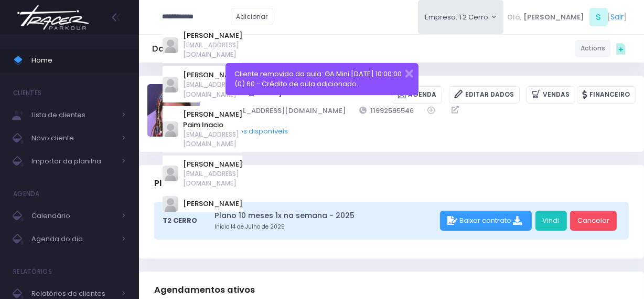
type input "******"
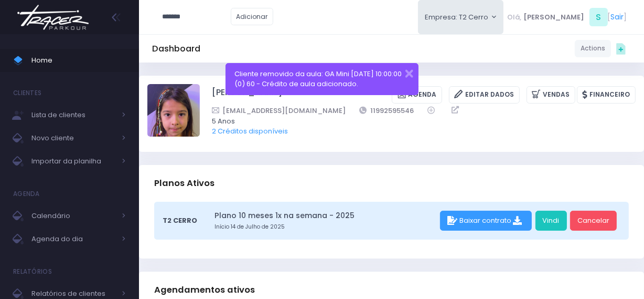
click at [66, 17] on img at bounding box center [53, 17] width 80 height 37
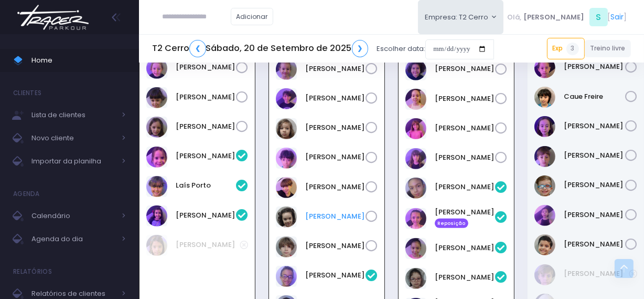
scroll to position [531, 0]
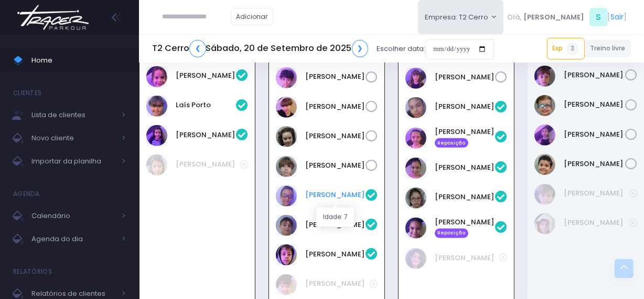
click at [327, 197] on link "Inácio Borges" at bounding box center [335, 194] width 60 height 10
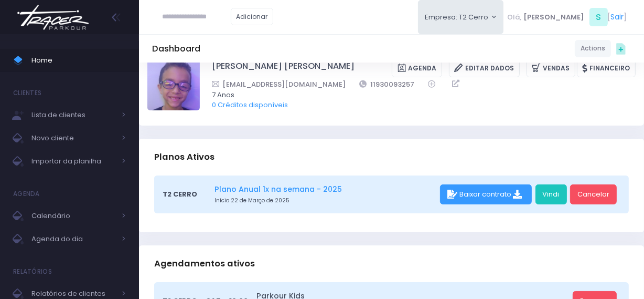
scroll to position [47, 0]
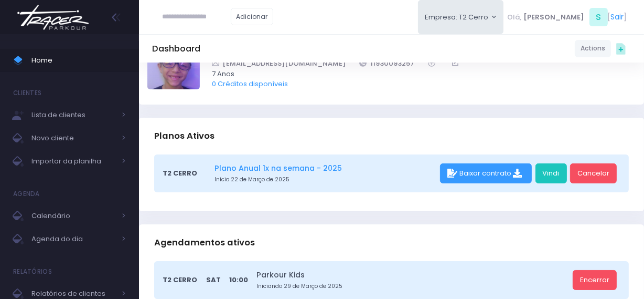
click at [287, 166] on link "Plano Anual 1x na semana - 2025" at bounding box center [326, 168] width 222 height 11
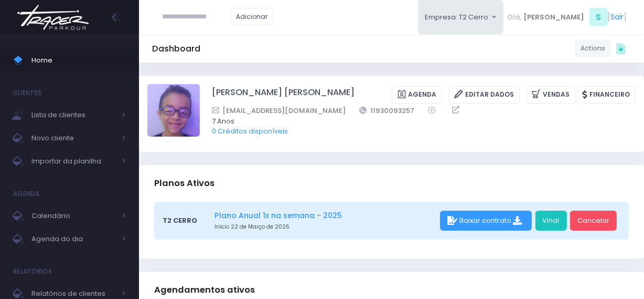
click at [281, 218] on link "Plano Anual 1x na semana - 2025" at bounding box center [326, 215] width 222 height 11
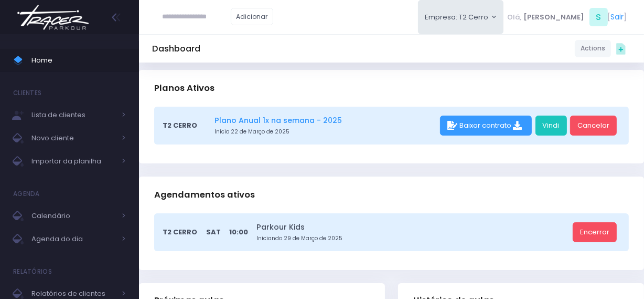
click at [268, 121] on link "Plano Anual 1x na semana - 2025" at bounding box center [326, 120] width 222 height 11
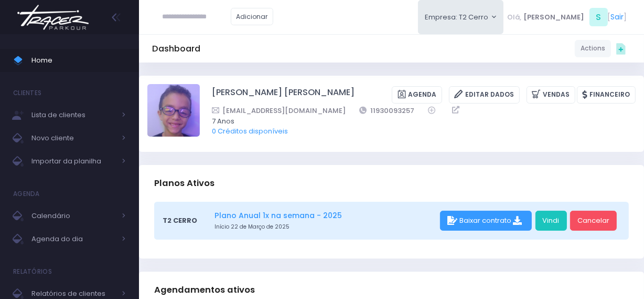
click at [268, 219] on link "Plano Anual 1x na semana - 2025" at bounding box center [326, 215] width 222 height 11
click at [312, 220] on link "Plano Anual 1x na semana - 2025" at bounding box center [326, 215] width 222 height 11
click at [277, 217] on link "Plano Anual 1x na semana - 2025" at bounding box center [326, 215] width 222 height 11
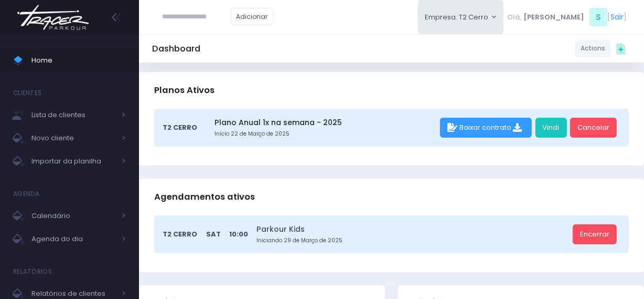
scroll to position [95, 0]
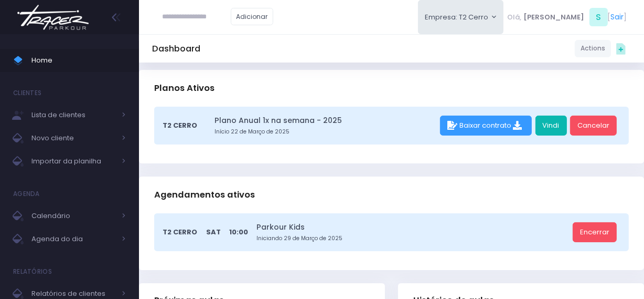
click at [555, 122] on link "Vindi" at bounding box center [551, 125] width 31 height 20
click at [64, 28] on img at bounding box center [53, 17] width 80 height 37
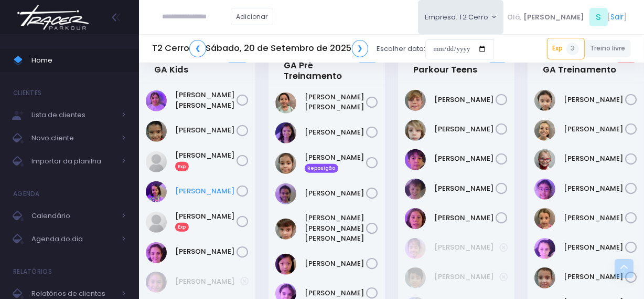
scroll to position [811, 0]
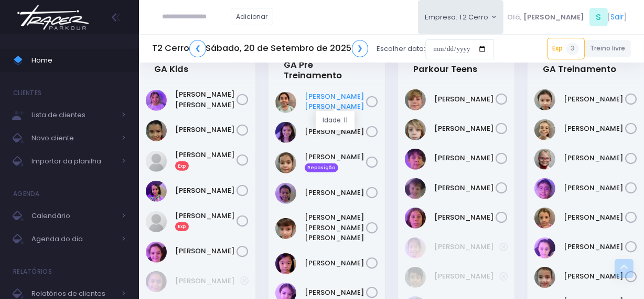
click at [313, 103] on link "[PERSON_NAME] [PERSON_NAME]" at bounding box center [335, 101] width 61 height 20
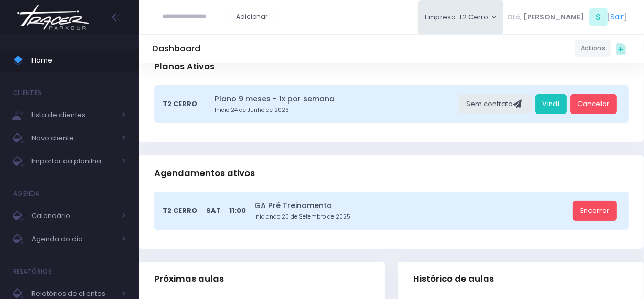
scroll to position [191, 0]
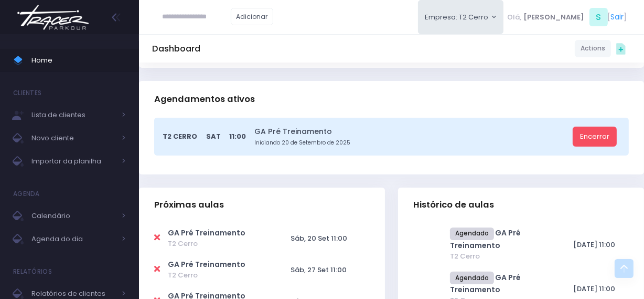
click at [158, 234] on icon at bounding box center [157, 237] width 6 height 8
type input "**********"
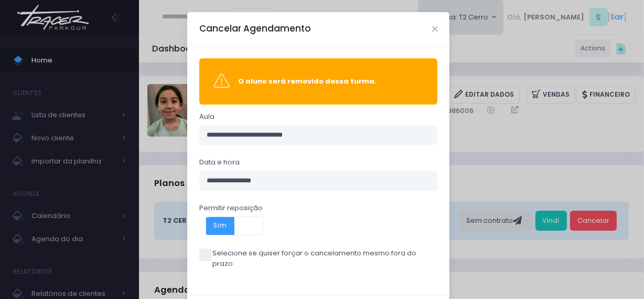
scroll to position [41, 0]
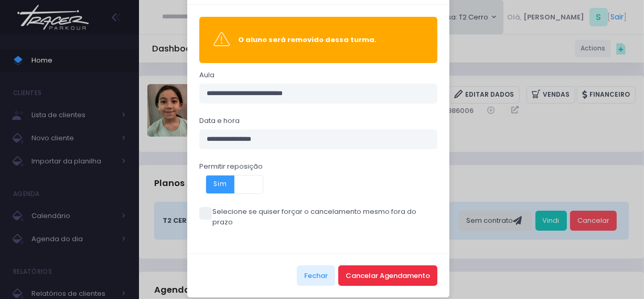
click at [359, 266] on button "Cancelar Agendamento" at bounding box center [387, 275] width 99 height 20
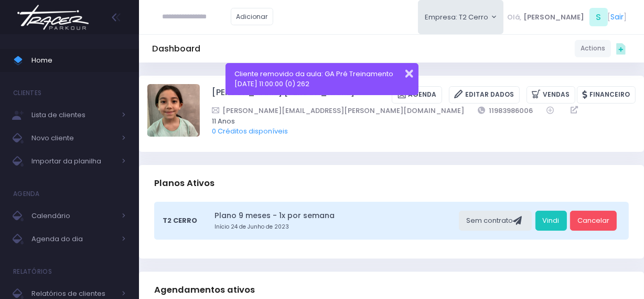
click at [409, 74] on button "button" at bounding box center [402, 72] width 21 height 12
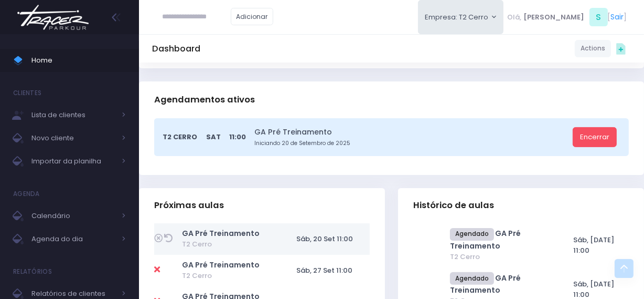
scroll to position [191, 0]
click at [166, 236] on icon at bounding box center [168, 237] width 8 height 8
type input "**********"
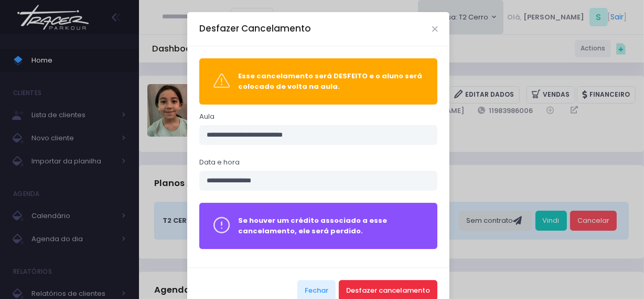
click at [368, 289] on button "Desfazer cancelamento" at bounding box center [388, 290] width 99 height 20
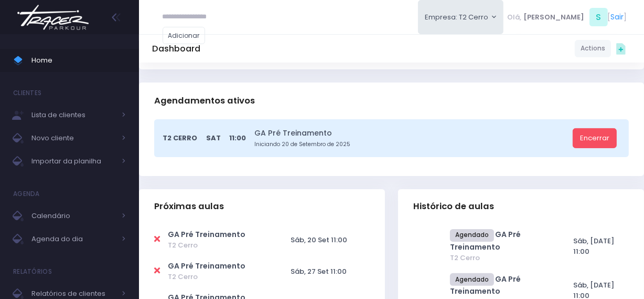
scroll to position [191, 0]
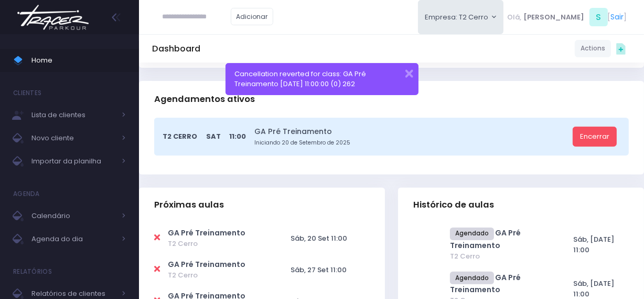
click at [157, 237] on icon at bounding box center [157, 237] width 6 height 8
type input "**********"
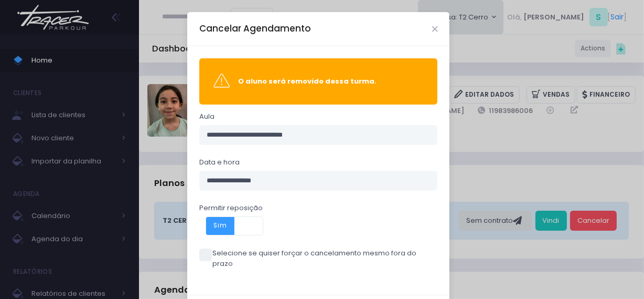
click at [202, 255] on span at bounding box center [205, 254] width 13 height 13
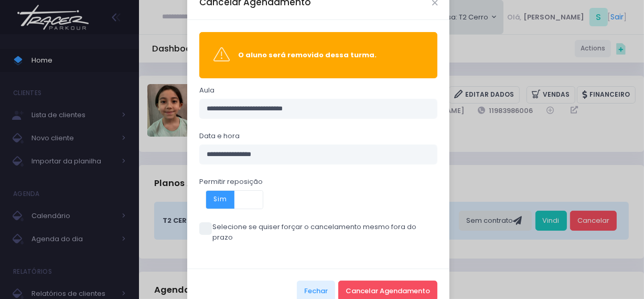
scroll to position [41, 0]
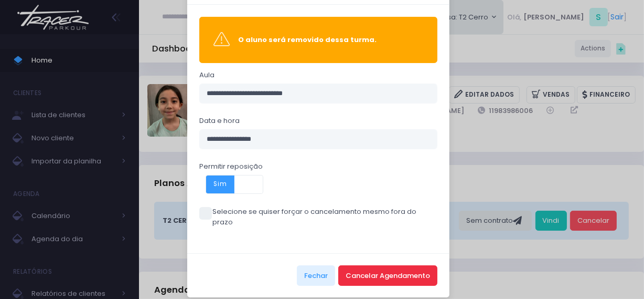
click at [360, 271] on button "Cancelar Agendamento" at bounding box center [387, 275] width 99 height 20
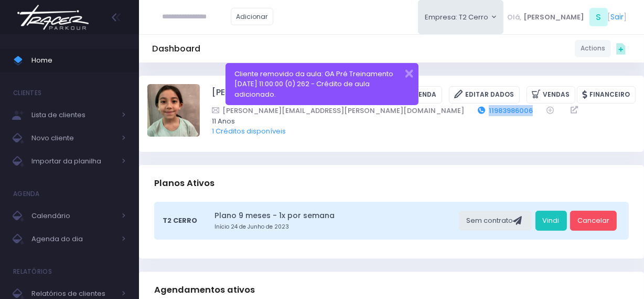
drag, startPoint x: 393, startPoint y: 110, endPoint x: 344, endPoint y: 112, distance: 49.4
click at [344, 112] on div "erika.kazue.ura@gmail.com 11983986006" at bounding box center [417, 110] width 410 height 11
copy link "11983986006"
click at [69, 22] on img at bounding box center [53, 17] width 80 height 37
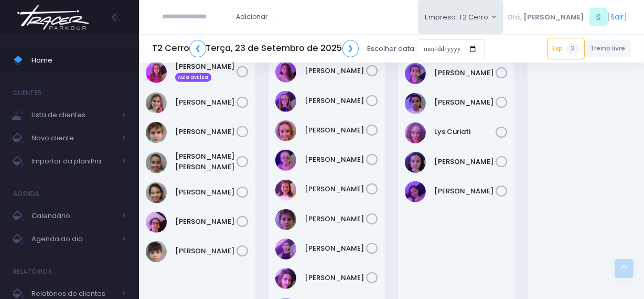
scroll to position [906, 0]
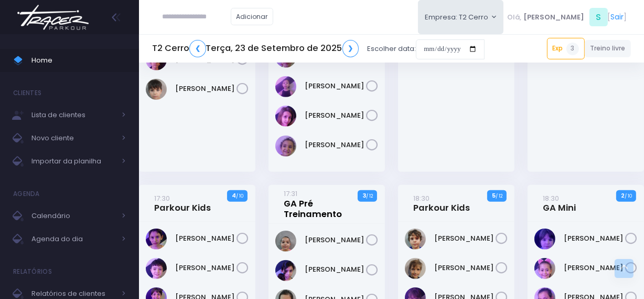
click at [306, 188] on link "17:31 GA Pré Treinamento" at bounding box center [325, 203] width 82 height 31
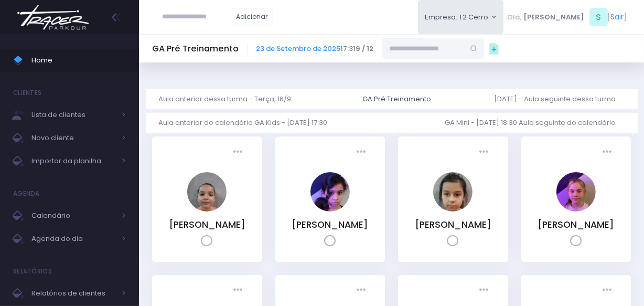
click at [398, 52] on input "text" at bounding box center [424, 48] width 82 height 20
paste input "**********"
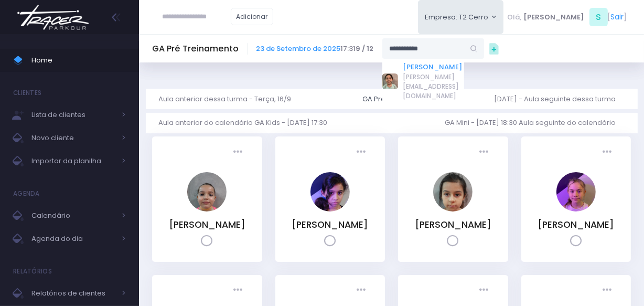
click at [412, 62] on link "[PERSON_NAME]" at bounding box center [434, 67] width 61 height 10
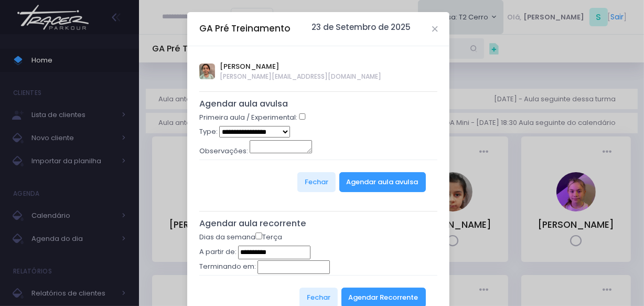
type input "**********"
click at [264, 131] on select "**********" at bounding box center [254, 132] width 71 height 12
select select "*"
click at [219, 126] on select "**********" at bounding box center [254, 132] width 71 height 12
click at [351, 188] on button "Agendar aula avulsa" at bounding box center [383, 182] width 87 height 20
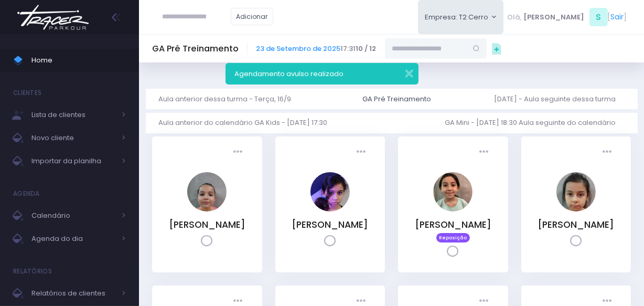
click at [60, 21] on img at bounding box center [53, 17] width 80 height 37
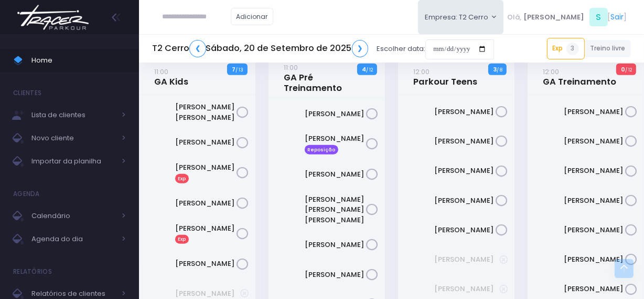
scroll to position [859, 0]
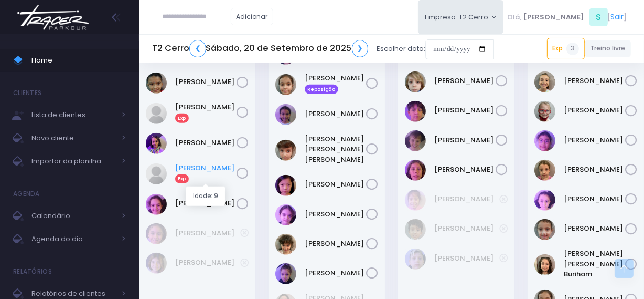
click at [200, 168] on link "Marianna Viana Exp" at bounding box center [205, 173] width 61 height 21
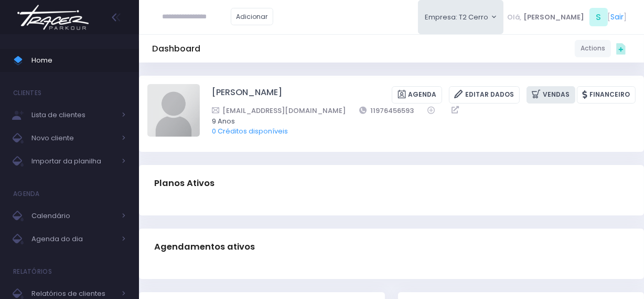
click at [547, 91] on link "Vendas" at bounding box center [551, 94] width 49 height 17
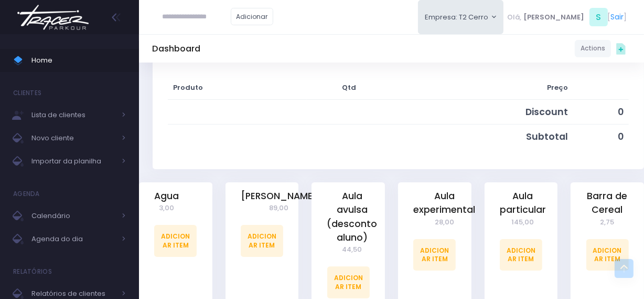
scroll to position [191, 0]
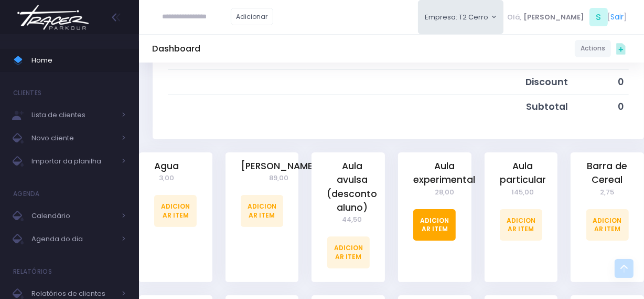
click at [444, 221] on link "Adicionar Item" at bounding box center [435, 224] width 43 height 31
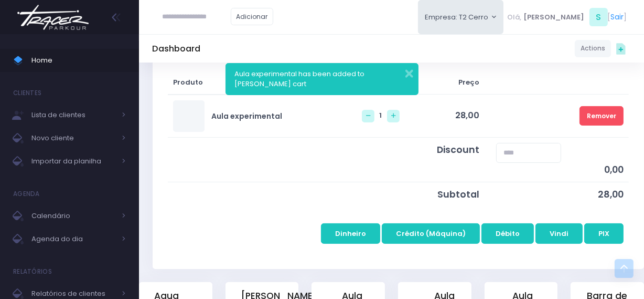
scroll to position [191, 0]
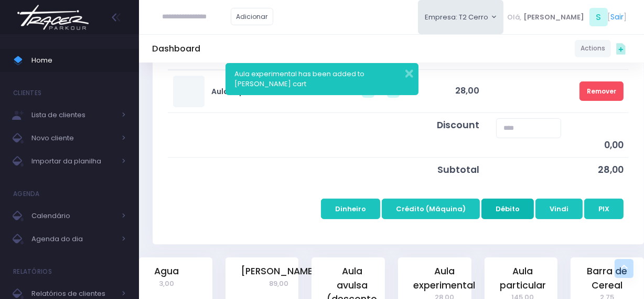
click at [513, 210] on button "Débito" at bounding box center [508, 208] width 52 height 20
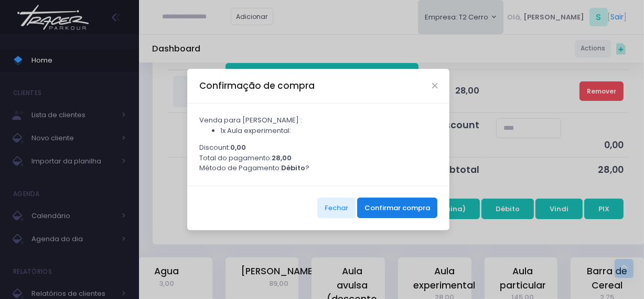
click at [391, 210] on button "Confirmar compra" at bounding box center [397, 207] width 80 height 20
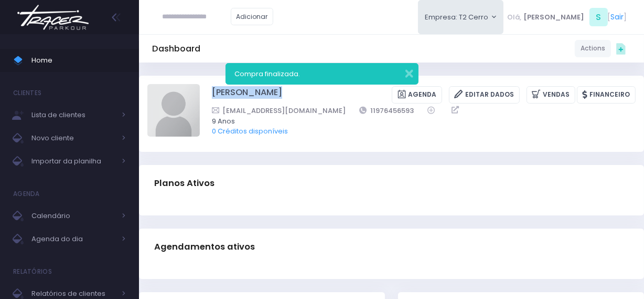
drag, startPoint x: 241, startPoint y: 98, endPoint x: 344, endPoint y: 93, distance: 103.5
click at [344, 93] on div "[PERSON_NAME] [GEOGRAPHIC_DATA] Editar Dados [GEOGRAPHIC_DATA] Financeiro" at bounding box center [391, 113] width 489 height 59
copy div "[PERSON_NAME]"
click at [180, 107] on img at bounding box center [173, 110] width 52 height 52
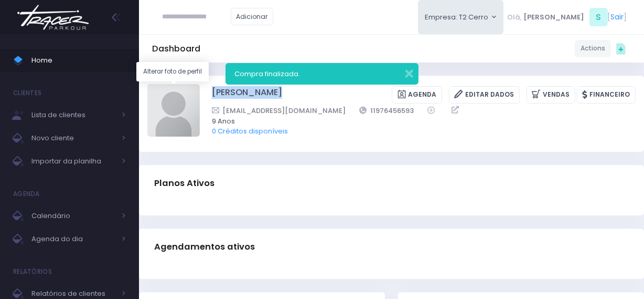
click at [199, 84] on input "file" at bounding box center [199, 83] width 1 height 1
click at [282, 93] on link "[PERSON_NAME]" at bounding box center [247, 94] width 70 height 17
click at [359, 95] on div "Marianna Viana Magalhães Agenda Editar Dados Vendas Financeiro" at bounding box center [424, 94] width 424 height 17
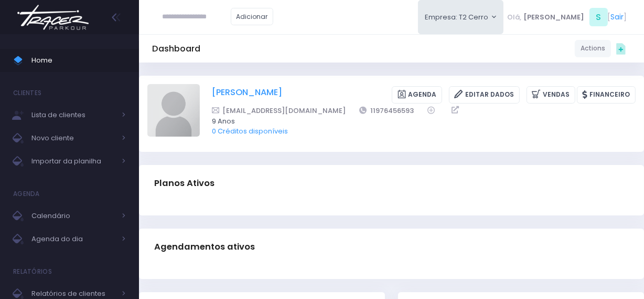
drag, startPoint x: 206, startPoint y: 92, endPoint x: 281, endPoint y: 91, distance: 75.1
click at [281, 91] on div "Marianna Viana Magalhães Agenda Editar Dados Vendas Financeiro" at bounding box center [391, 113] width 489 height 59
copy link "[PERSON_NAME]"
click at [197, 112] on img at bounding box center [173, 110] width 52 height 52
click at [199, 84] on input "file" at bounding box center [199, 83] width 1 height 1
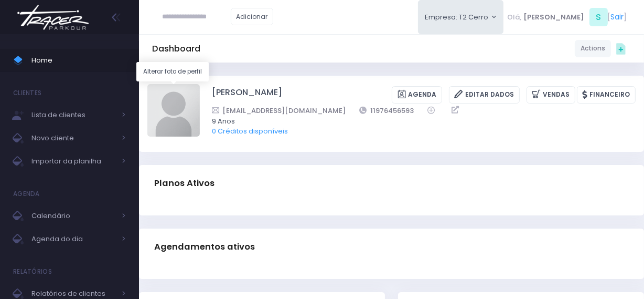
type input "**********"
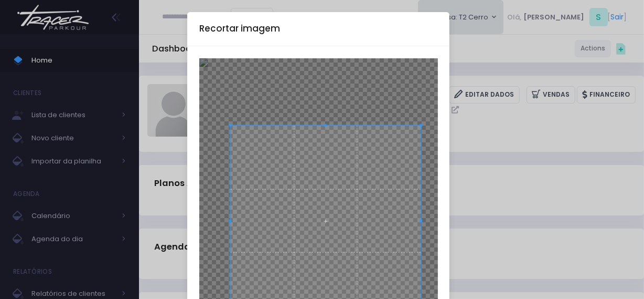
click at [333, 176] on span at bounding box center [325, 220] width 191 height 191
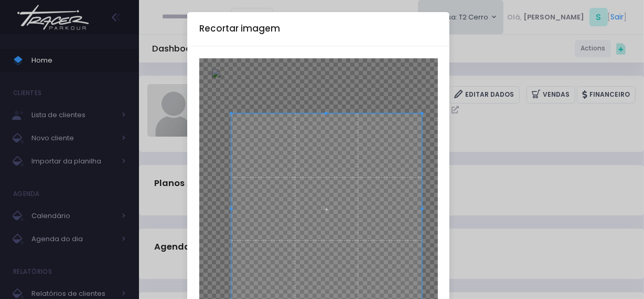
click at [325, 168] on span at bounding box center [326, 208] width 191 height 191
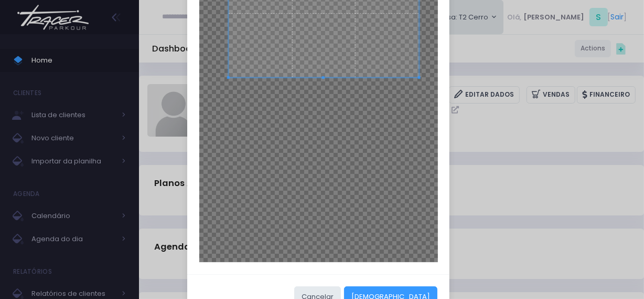
scroll to position [252, 0]
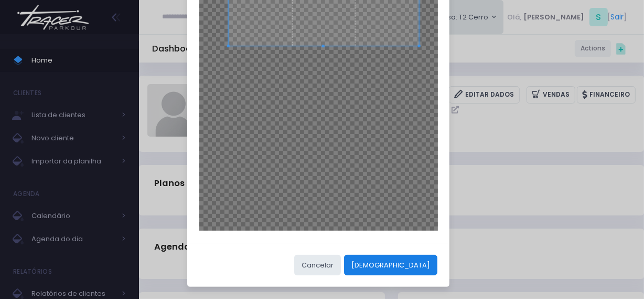
click at [417, 259] on button "Cortar" at bounding box center [390, 265] width 93 height 20
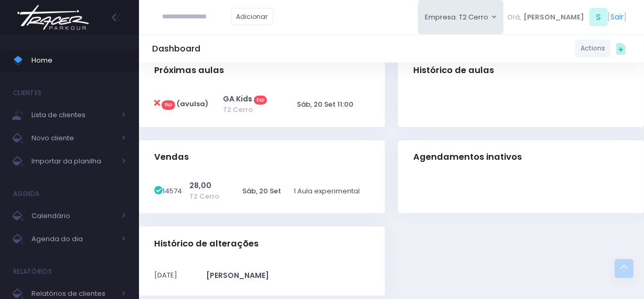
scroll to position [0, 0]
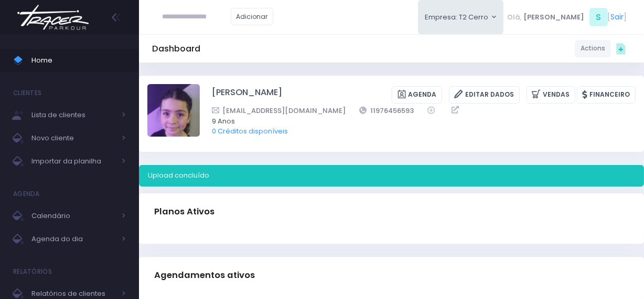
click at [68, 14] on img at bounding box center [53, 17] width 80 height 37
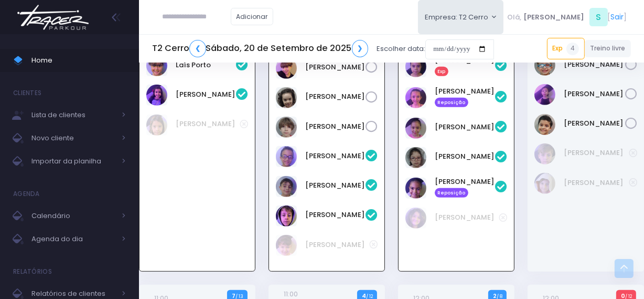
click at [207, 213] on div "[PERSON_NAME]" at bounding box center [197, 86] width 115 height 371
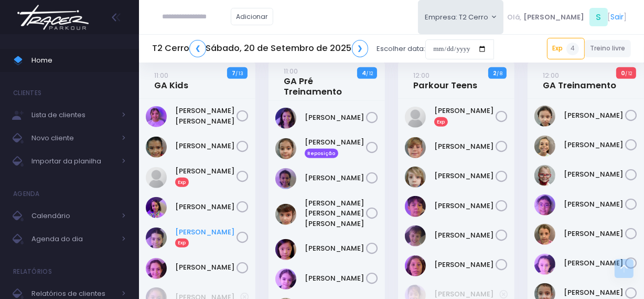
scroll to position [811, 0]
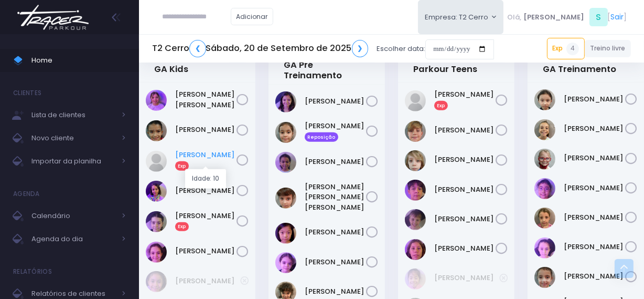
click at [202, 157] on link "[PERSON_NAME] Exp" at bounding box center [205, 160] width 61 height 21
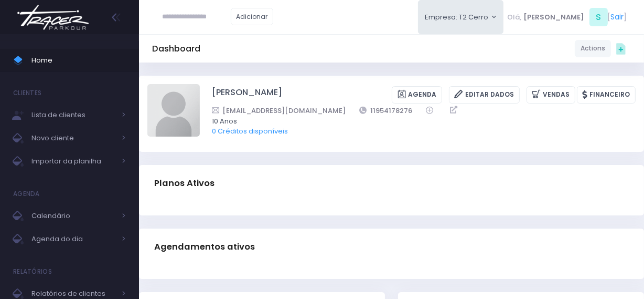
click at [258, 144] on div "[PERSON_NAME] [GEOGRAPHIC_DATA] Editar Dados [GEOGRAPHIC_DATA] Financeiro 11954…" at bounding box center [391, 114] width 505 height 76
drag, startPoint x: 208, startPoint y: 91, endPoint x: 265, endPoint y: 92, distance: 57.2
click at [265, 92] on div "[PERSON_NAME] [GEOGRAPHIC_DATA] Editar Dados [GEOGRAPHIC_DATA] Financeiro" at bounding box center [391, 113] width 489 height 59
copy link "[PERSON_NAME]"
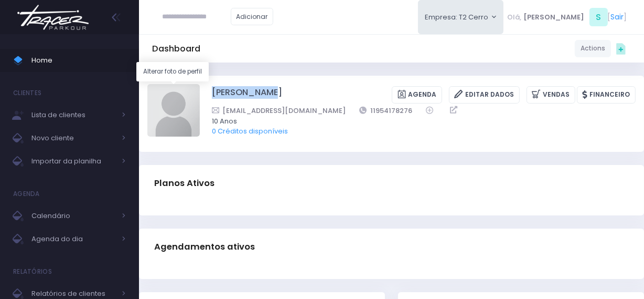
click at [184, 100] on img at bounding box center [173, 110] width 52 height 52
click at [199, 84] on input "file" at bounding box center [199, 83] width 1 height 1
type input "**********"
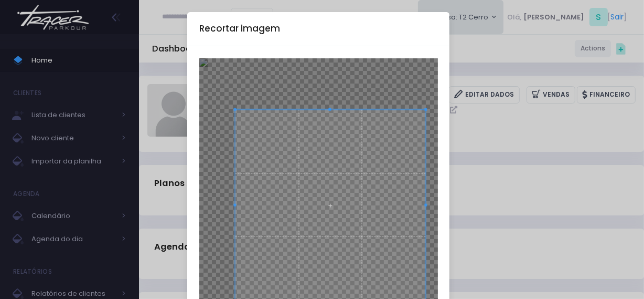
click at [332, 164] on span at bounding box center [330, 205] width 191 height 191
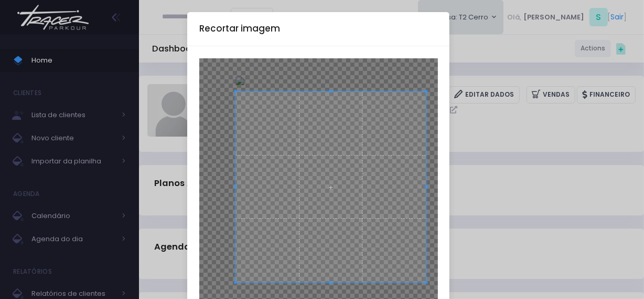
click at [336, 169] on span at bounding box center [331, 186] width 191 height 191
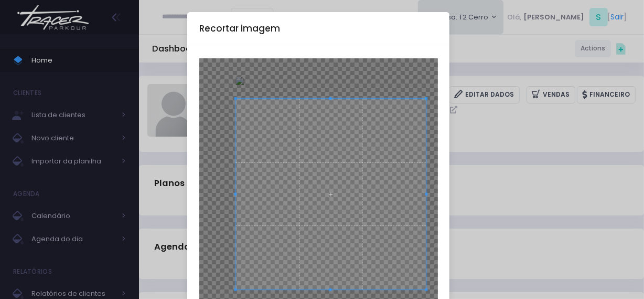
click at [336, 176] on span at bounding box center [331, 194] width 191 height 191
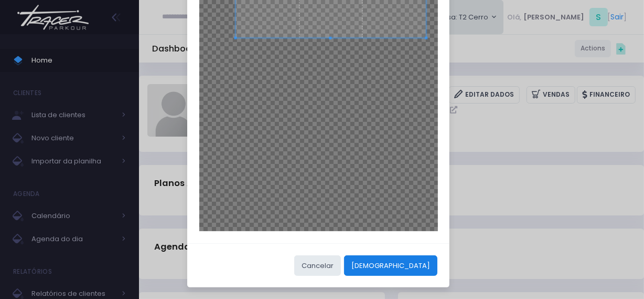
scroll to position [252, 0]
click at [419, 262] on button "[DEMOGRAPHIC_DATA]" at bounding box center [390, 265] width 93 height 20
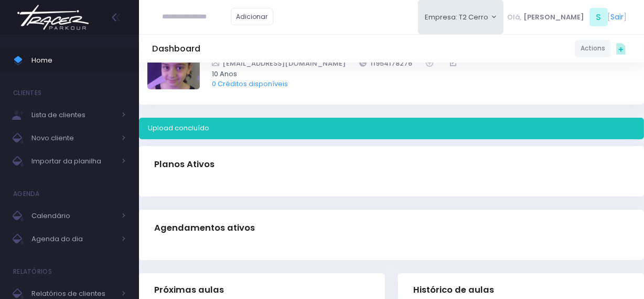
scroll to position [0, 0]
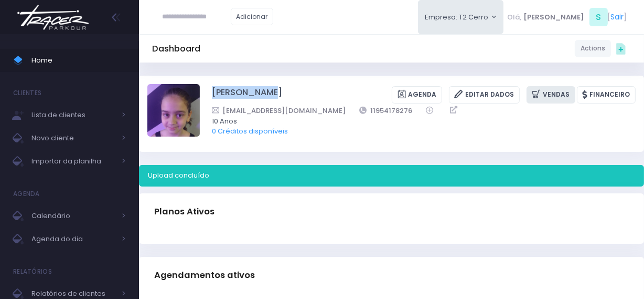
click at [555, 93] on link "Vendas" at bounding box center [551, 94] width 49 height 17
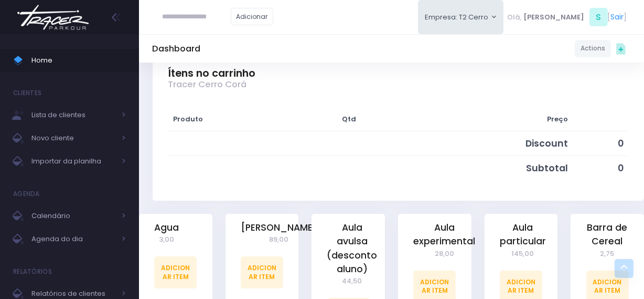
scroll to position [191, 0]
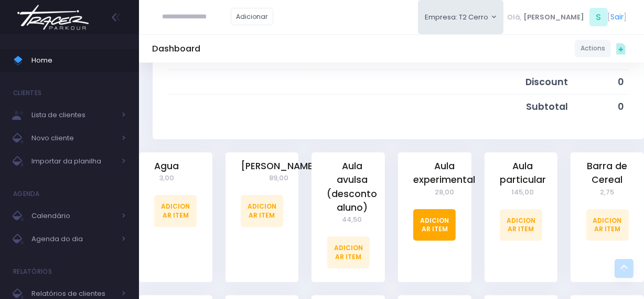
click at [441, 228] on link "Adicionar Item" at bounding box center [435, 224] width 43 height 31
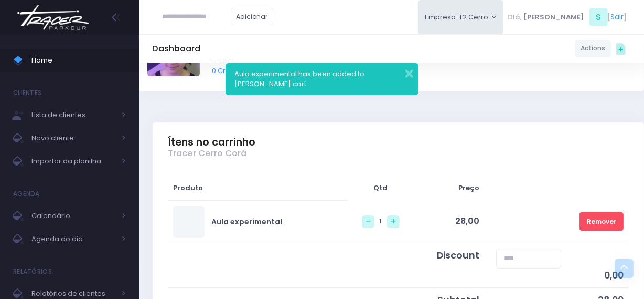
scroll to position [191, 0]
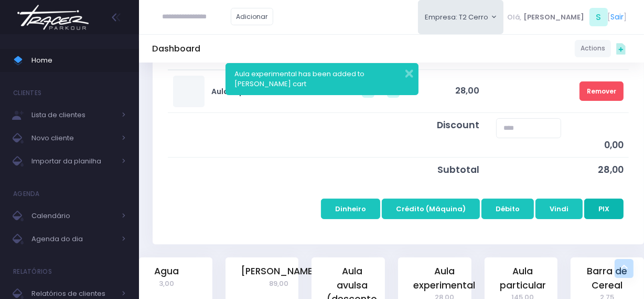
click at [609, 207] on button "PIX" at bounding box center [604, 208] width 39 height 20
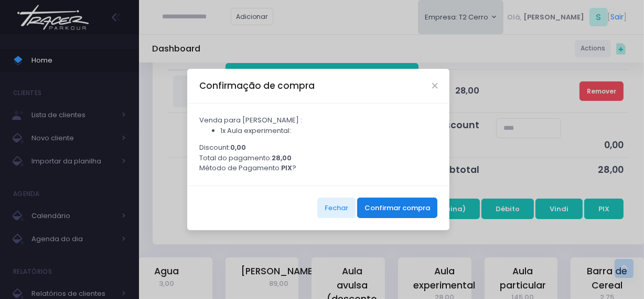
click at [408, 210] on button "Confirmar compra" at bounding box center [397, 207] width 80 height 20
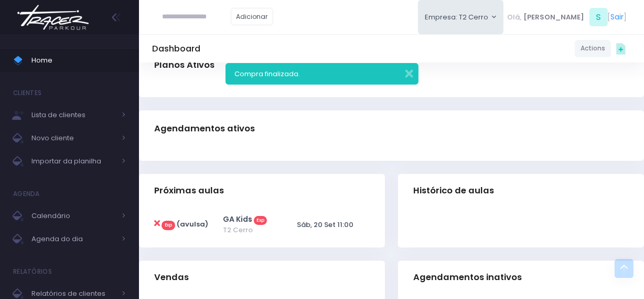
scroll to position [238, 0]
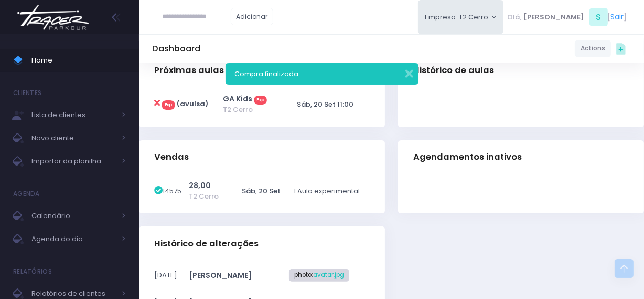
click at [60, 12] on img at bounding box center [53, 17] width 80 height 37
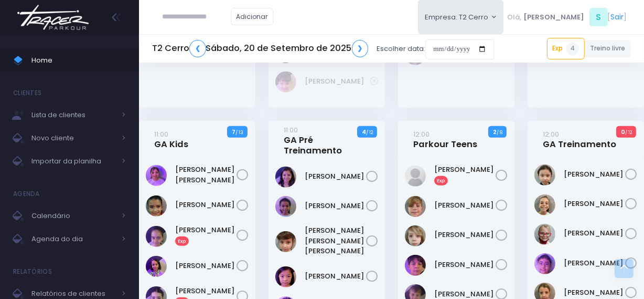
scroll to position [668, 0]
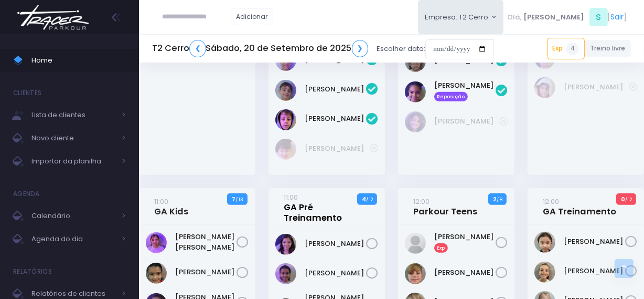
click at [302, 217] on link "11:00 GA Pré Treinamento" at bounding box center [325, 207] width 82 height 31
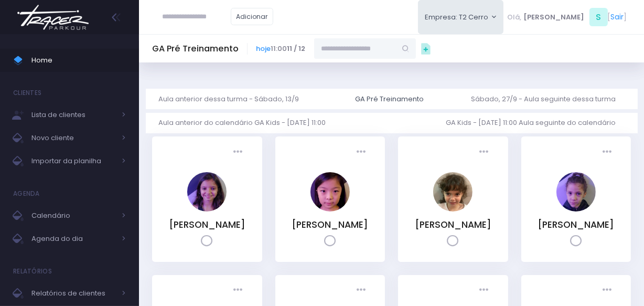
click at [358, 52] on input "text" at bounding box center [355, 48] width 82 height 20
type input "**********"
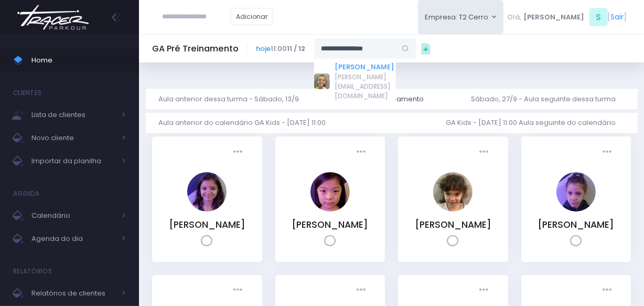
click at [364, 65] on link "[PERSON_NAME]" at bounding box center [365, 67] width 61 height 10
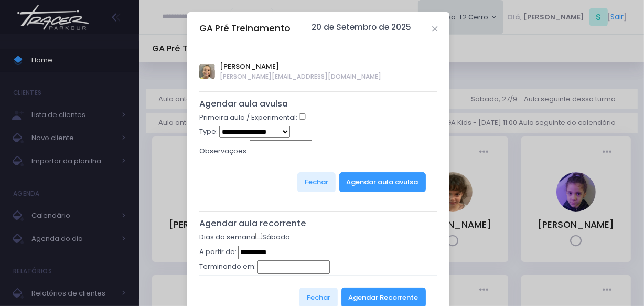
type input "**********"
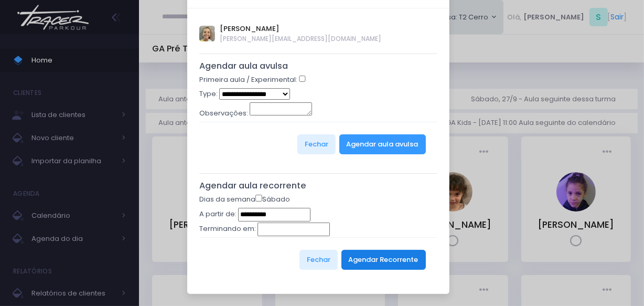
click at [364, 251] on button "Agendar Recorrente" at bounding box center [384, 260] width 84 height 20
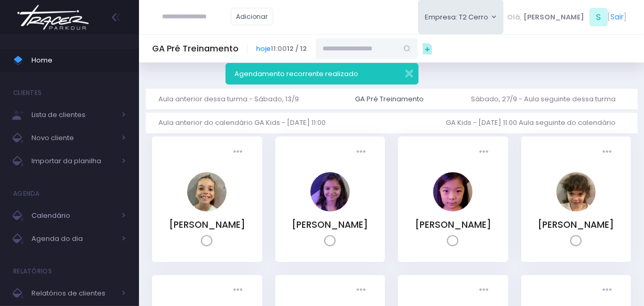
click at [46, 16] on img at bounding box center [53, 17] width 80 height 37
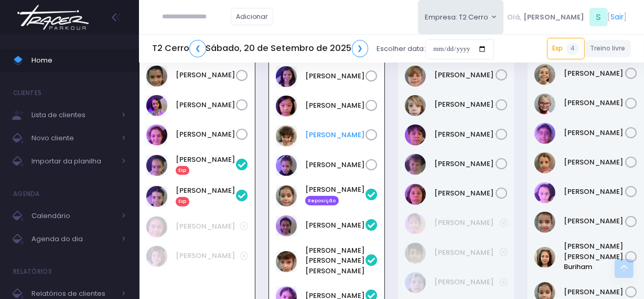
scroll to position [769, 0]
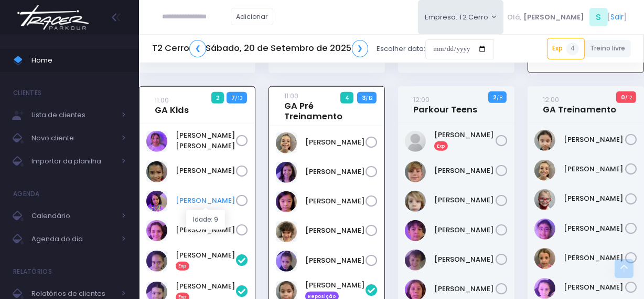
click at [197, 199] on link "Mariah Vitkovsky" at bounding box center [206, 200] width 60 height 10
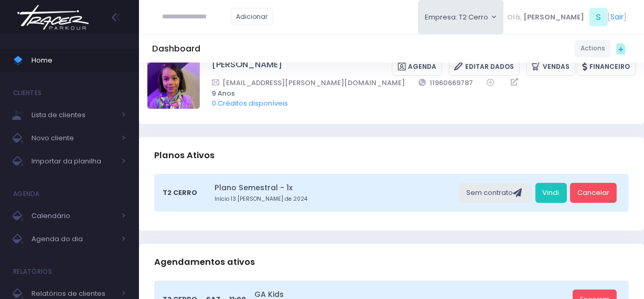
scroll to position [191, 0]
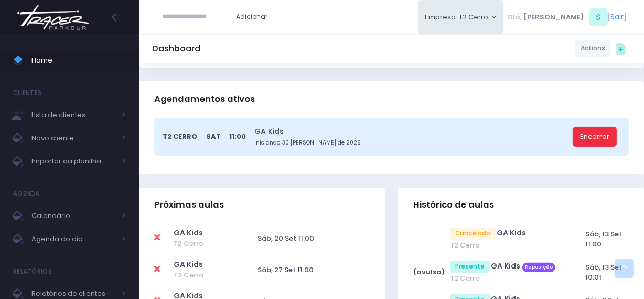
click at [583, 139] on link "Encerrar" at bounding box center [595, 136] width 44 height 20
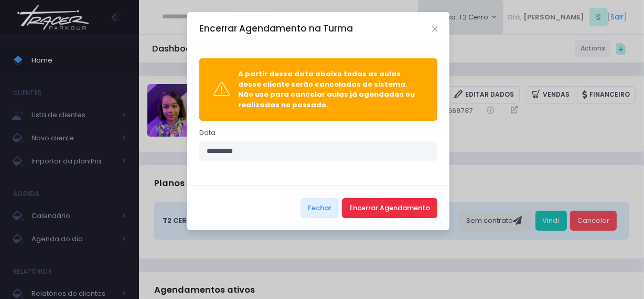
click at [375, 210] on button "Encerrar Agendamento" at bounding box center [390, 208] width 96 height 20
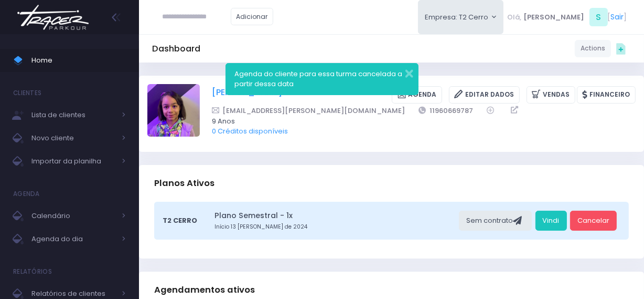
click at [219, 91] on link "[PERSON_NAME]" at bounding box center [247, 94] width 70 height 17
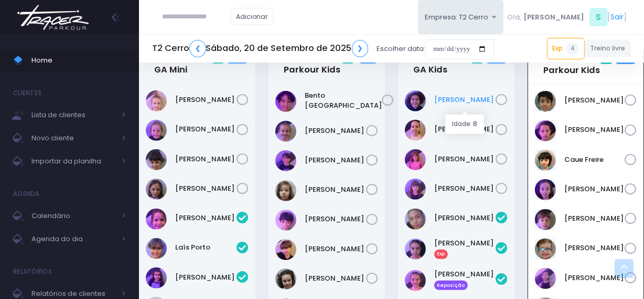
scroll to position [340, 0]
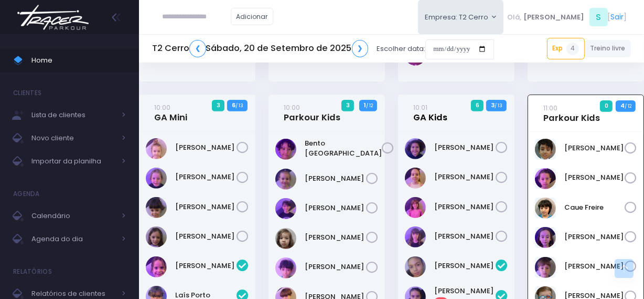
click at [436, 117] on link "10:01 GA Kids" at bounding box center [431, 112] width 34 height 21
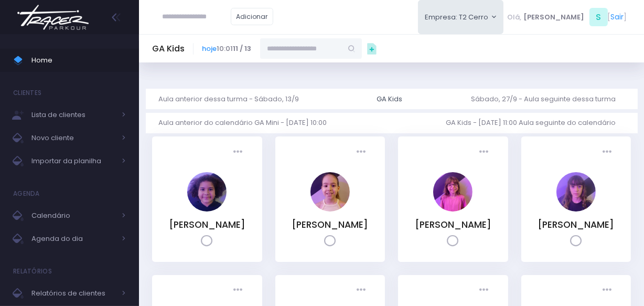
click at [311, 47] on input "text" at bounding box center [301, 48] width 82 height 20
paste input "**********"
type input "**********"
drag, startPoint x: 324, startPoint y: 47, endPoint x: 261, endPoint y: 51, distance: 63.1
click at [261, 51] on div "**********" at bounding box center [283, 48] width 160 height 20
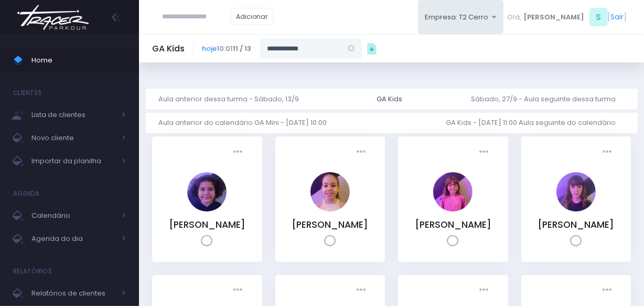
type input "**********"
click at [303, 66] on link "MARIAH VITKOVSKY" at bounding box center [311, 67] width 61 height 10
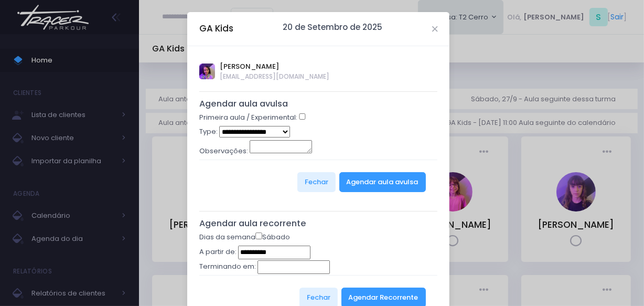
type input "**********"
click at [270, 131] on select "**********" at bounding box center [254, 132] width 71 height 12
click at [333, 129] on div "**********" at bounding box center [318, 133] width 239 height 14
click at [377, 302] on button "Agendar Recorrente" at bounding box center [384, 298] width 84 height 20
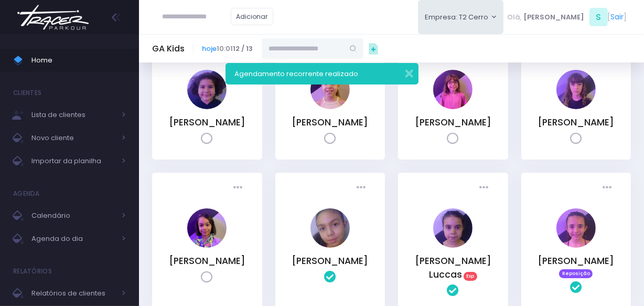
scroll to position [191, 0]
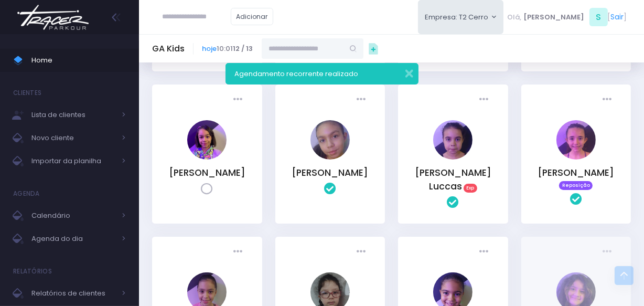
click at [205, 195] on icon at bounding box center [207, 189] width 12 height 12
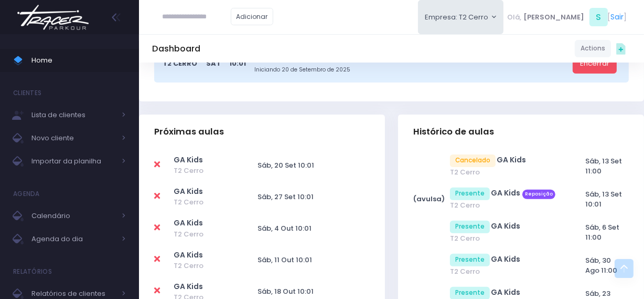
scroll to position [238, 0]
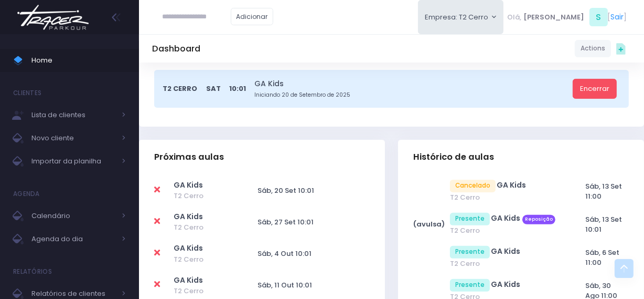
click at [55, 16] on img at bounding box center [53, 17] width 80 height 37
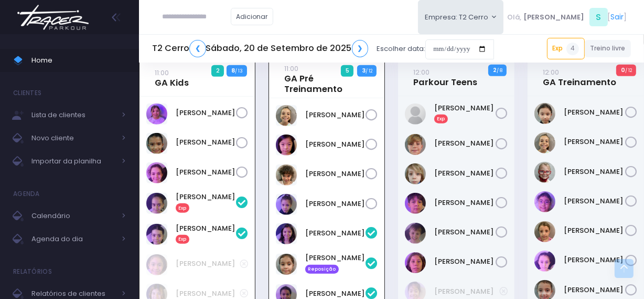
scroll to position [865, 0]
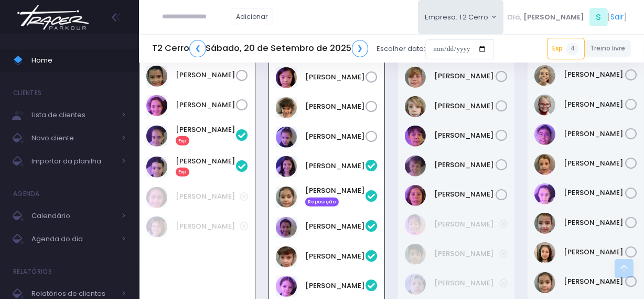
click at [88, 10] on img at bounding box center [53, 17] width 80 height 37
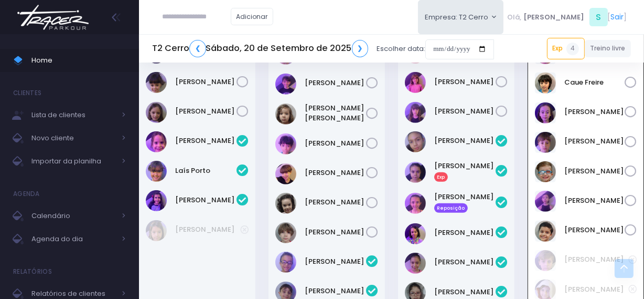
scroll to position [483, 0]
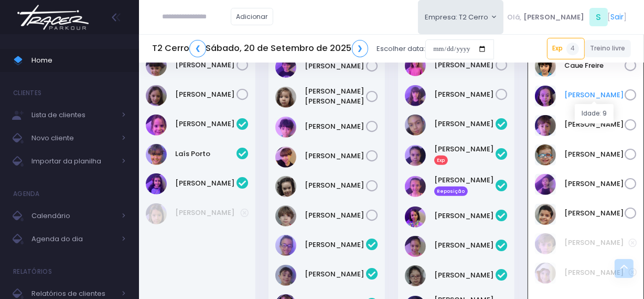
click at [585, 98] on link "Joana Sierra" at bounding box center [595, 95] width 60 height 10
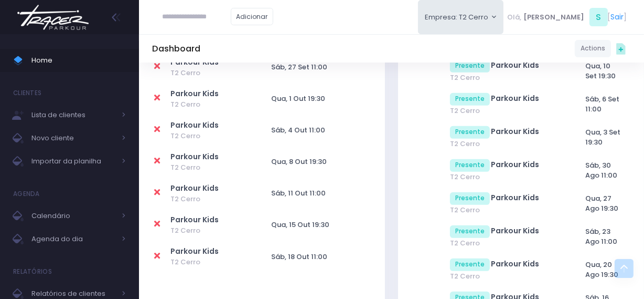
scroll to position [238, 0]
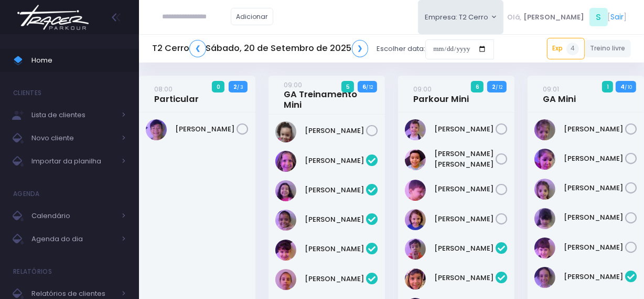
scroll to position [436, 6]
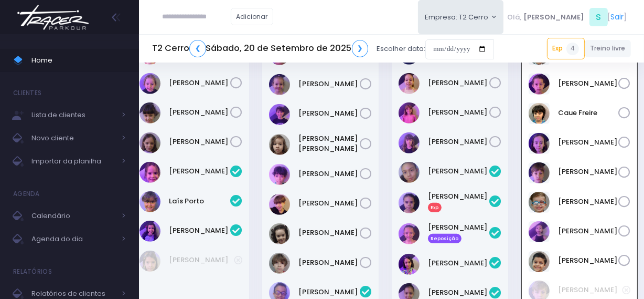
click at [65, 22] on img at bounding box center [53, 17] width 80 height 37
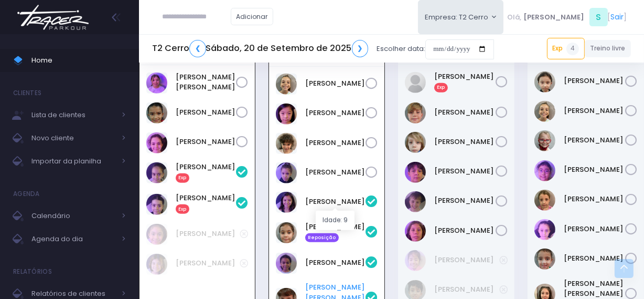
scroll to position [817, 0]
